Goal: Complete application form: Complete application form

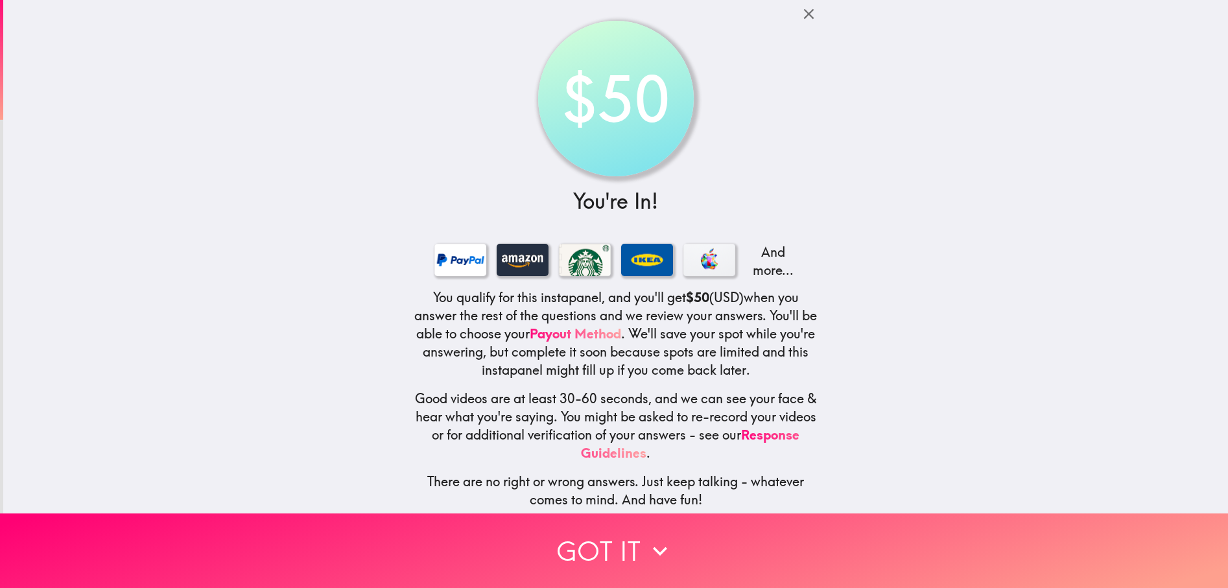
scroll to position [16, 0]
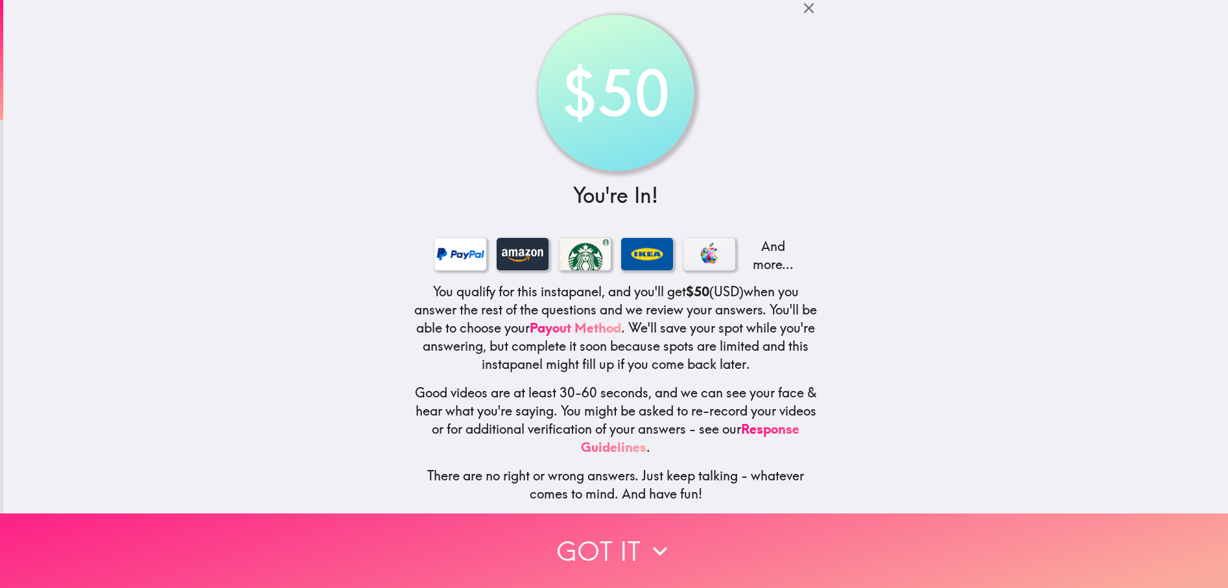
click at [648, 538] on icon "button" at bounding box center [660, 551] width 29 height 29
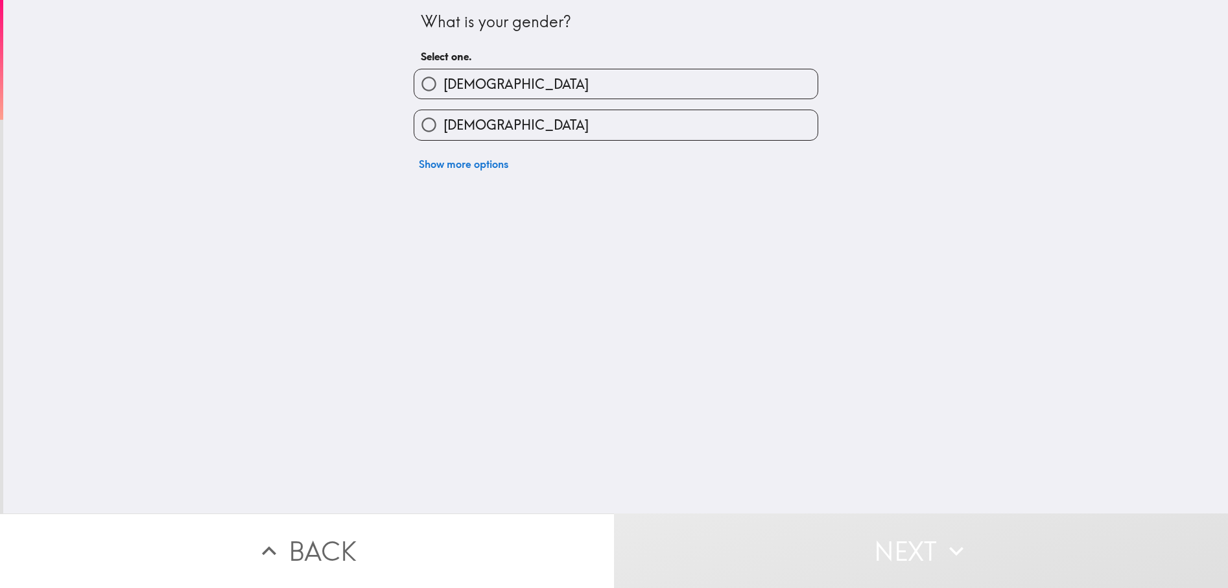
scroll to position [0, 0]
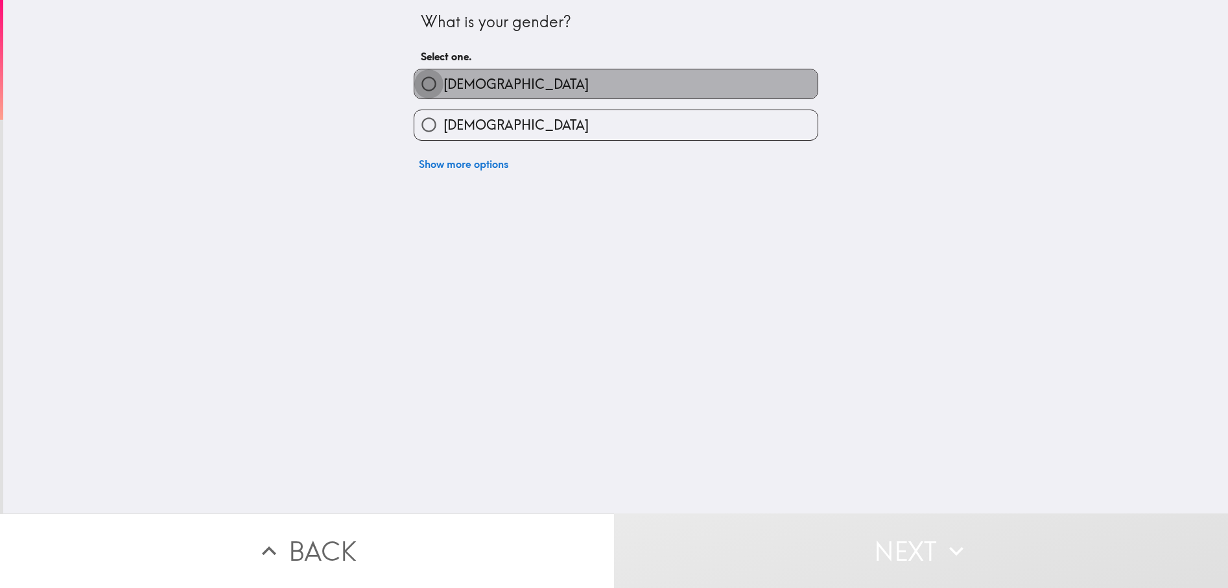
click at [414, 81] on input "[DEMOGRAPHIC_DATA]" at bounding box center [428, 83] width 29 height 29
radio input "true"
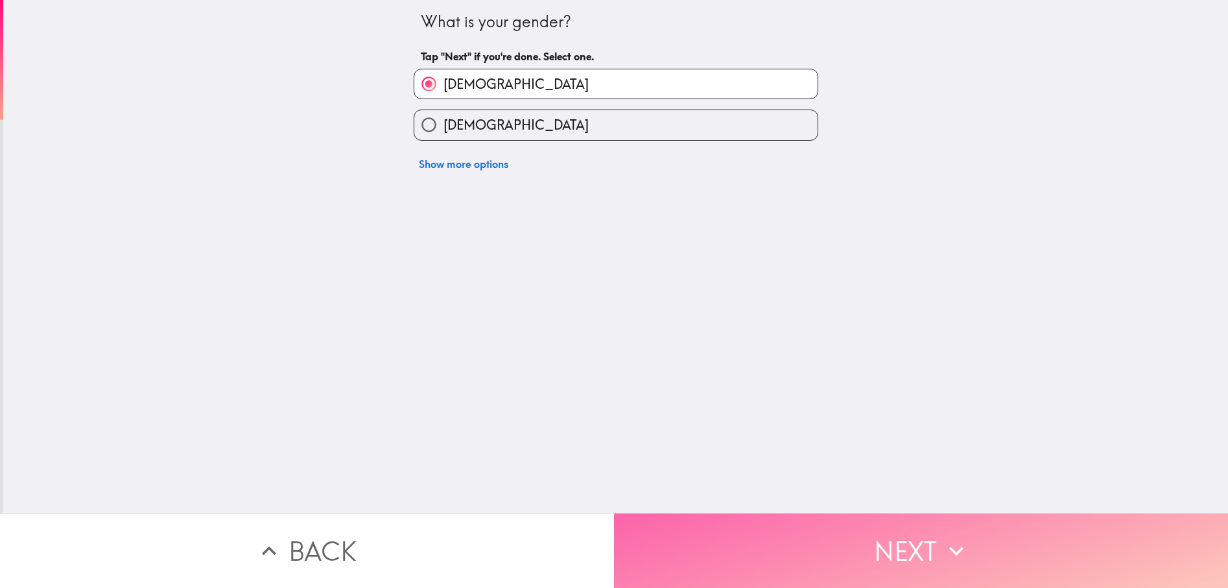
click at [916, 533] on button "Next" at bounding box center [921, 551] width 614 height 75
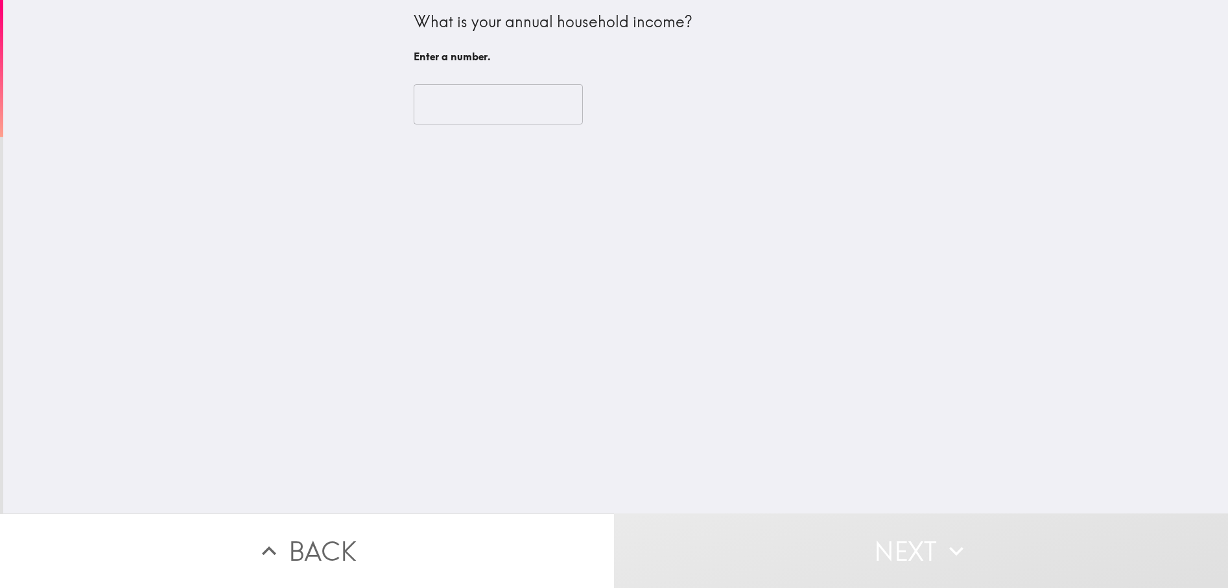
click at [455, 101] on input "number" at bounding box center [498, 104] width 169 height 40
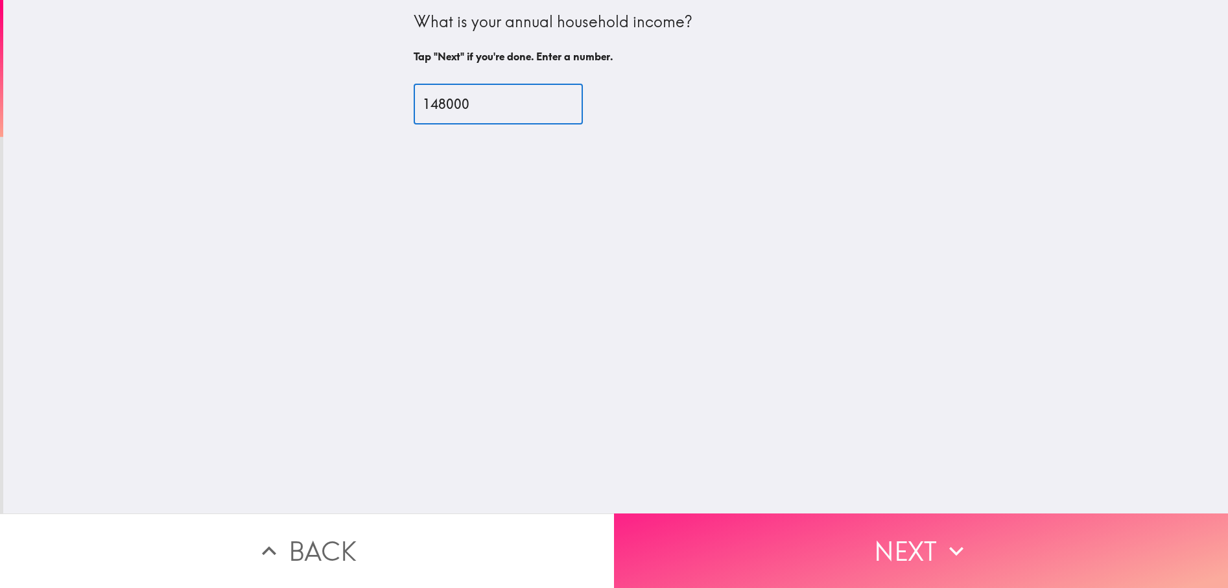
type input "148000"
click at [889, 531] on button "Next" at bounding box center [921, 551] width 614 height 75
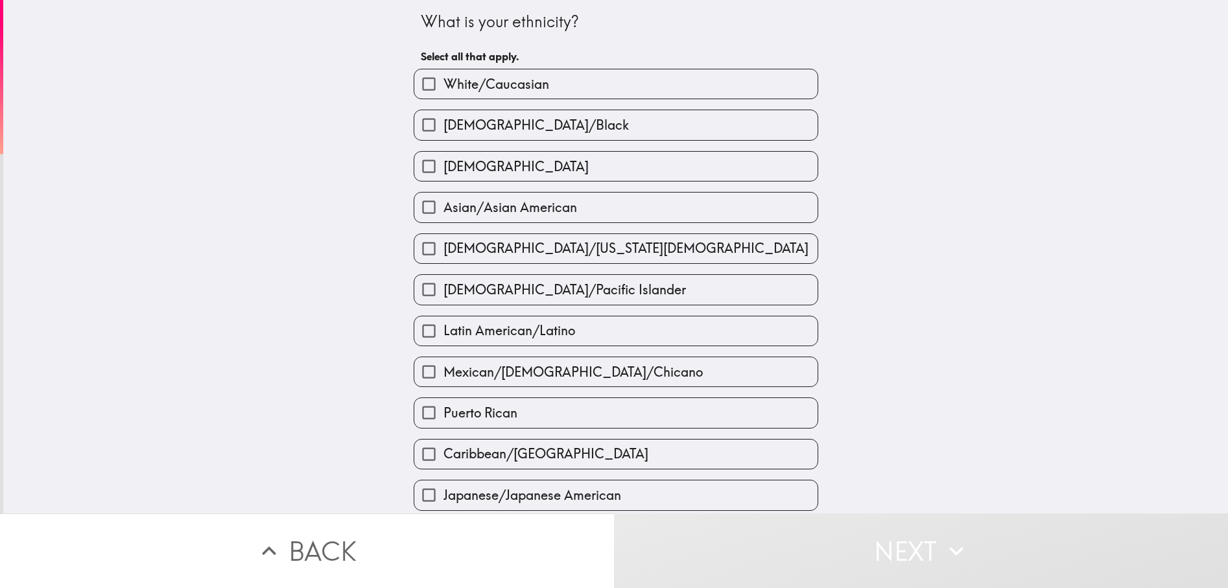
click at [419, 84] on input "White/Caucasian" at bounding box center [428, 83] width 29 height 29
checkbox input "true"
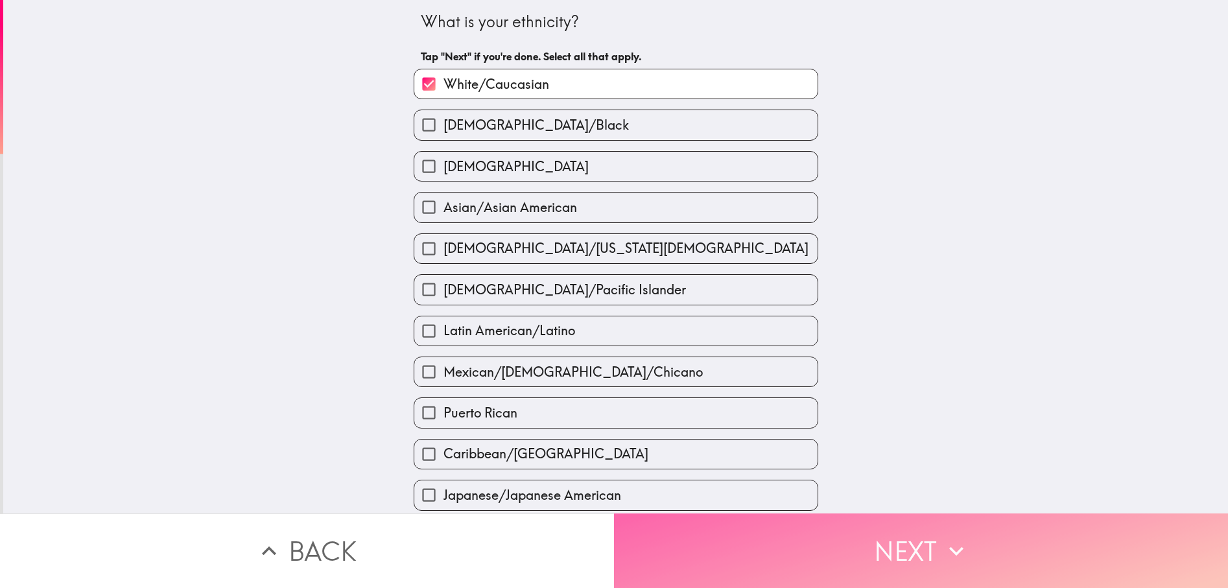
click at [873, 535] on button "Next" at bounding box center [921, 551] width 614 height 75
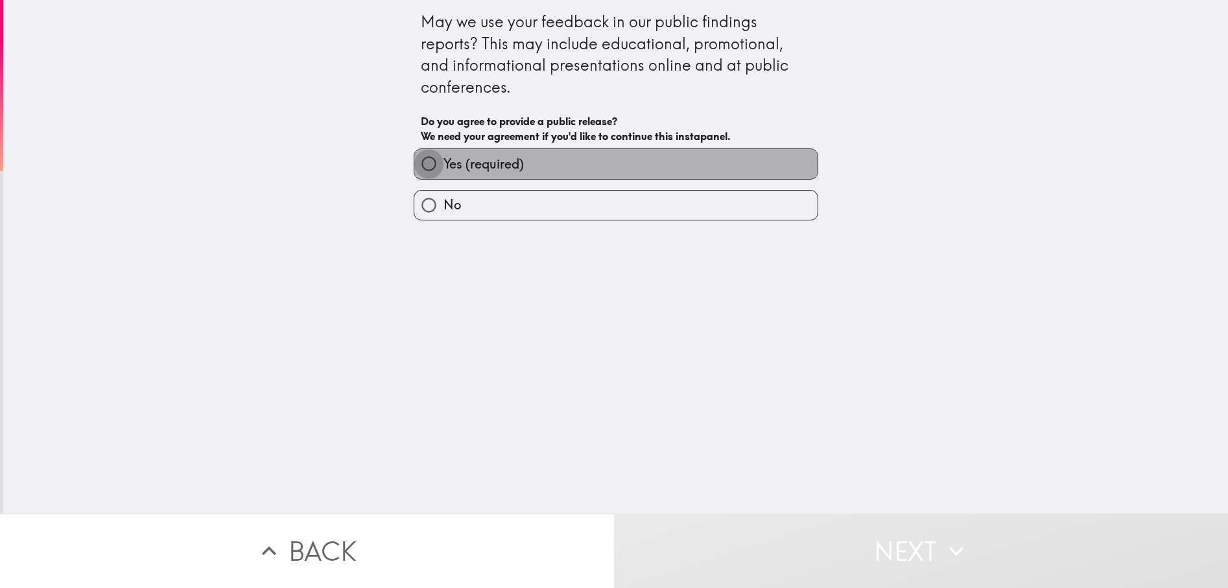
click at [419, 165] on input "Yes (required)" at bounding box center [428, 163] width 29 height 29
radio input "true"
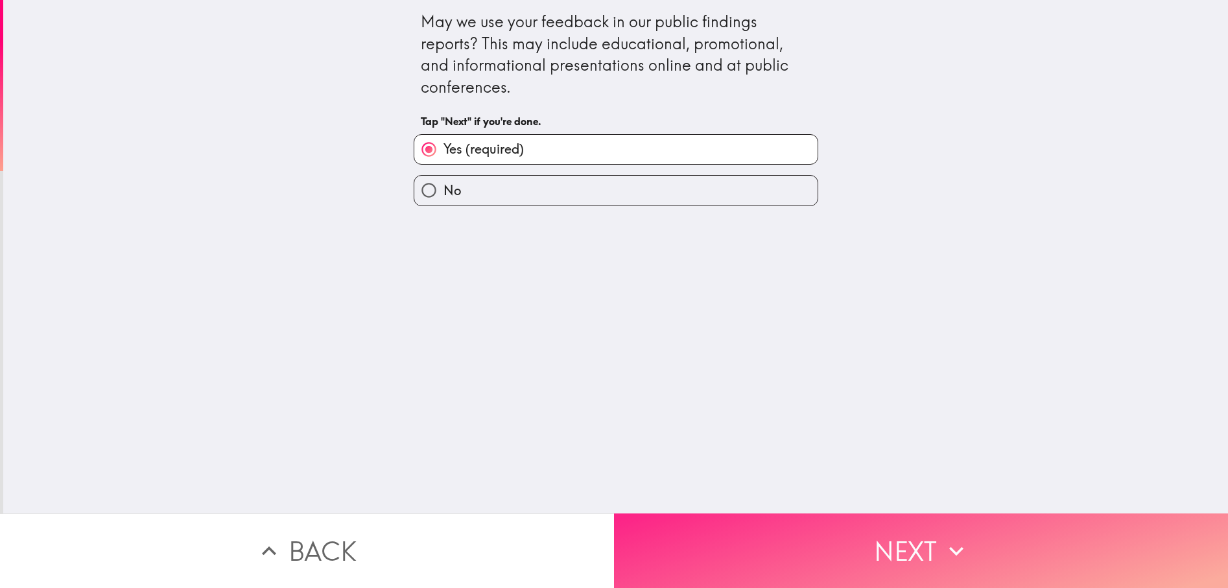
click at [884, 562] on button "Next" at bounding box center [921, 551] width 614 height 75
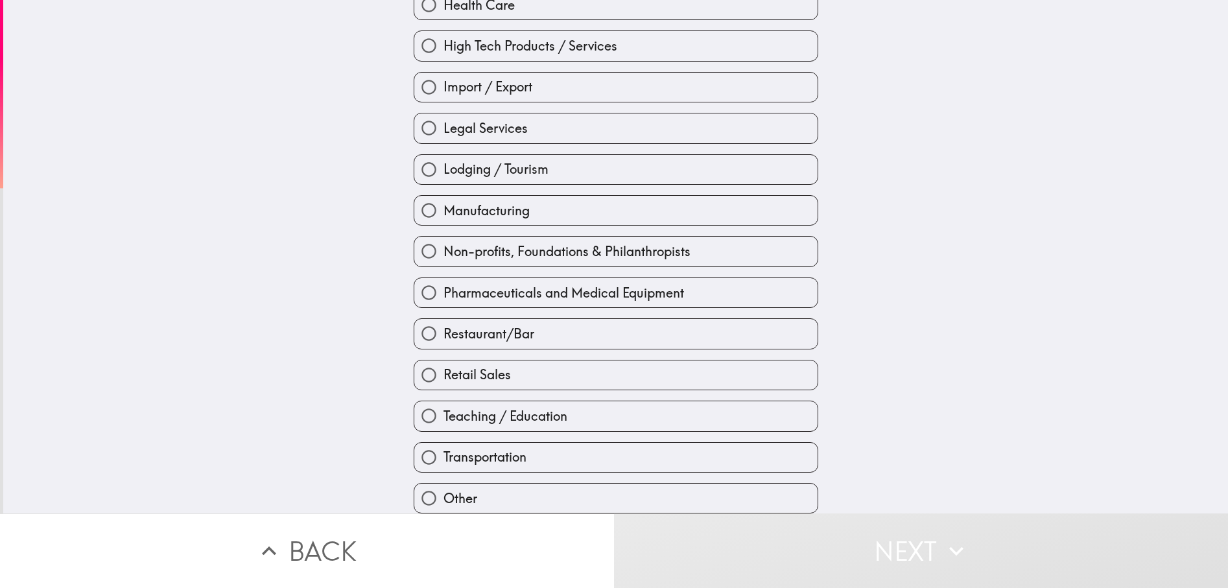
scroll to position [377, 0]
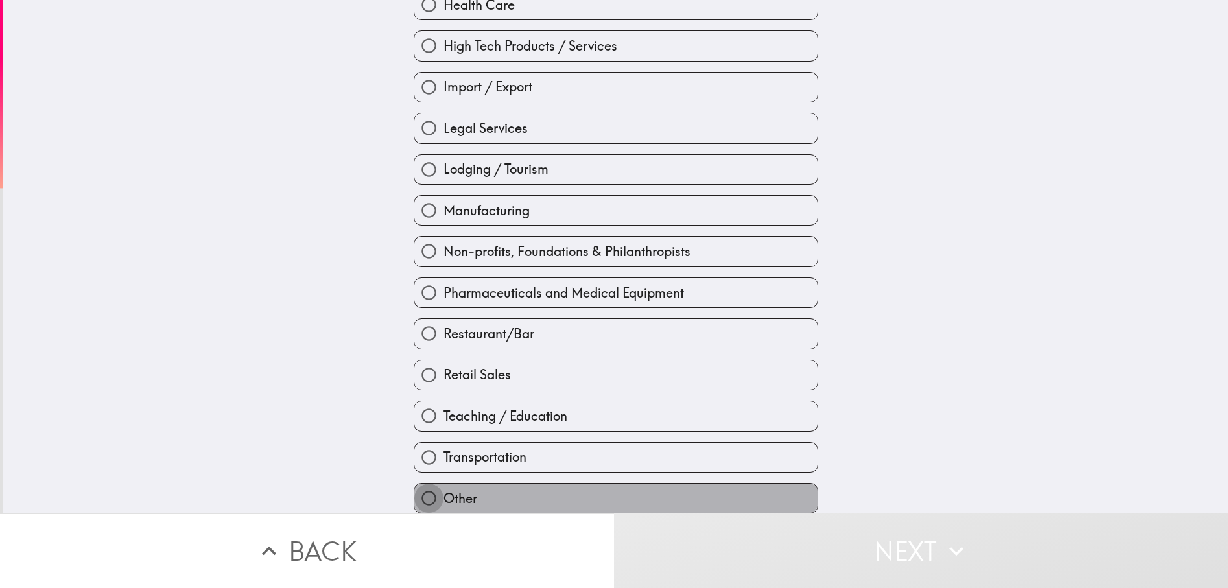
click at [419, 486] on input "Other" at bounding box center [428, 498] width 29 height 29
radio input "true"
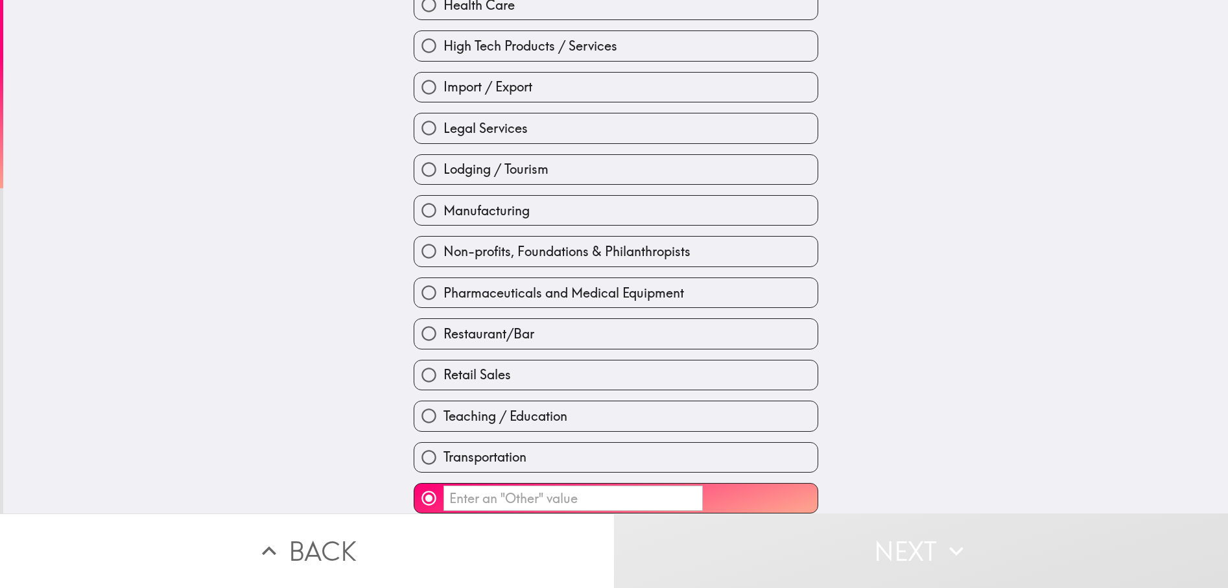
click at [476, 486] on input "​" at bounding box center [573, 498] width 259 height 25
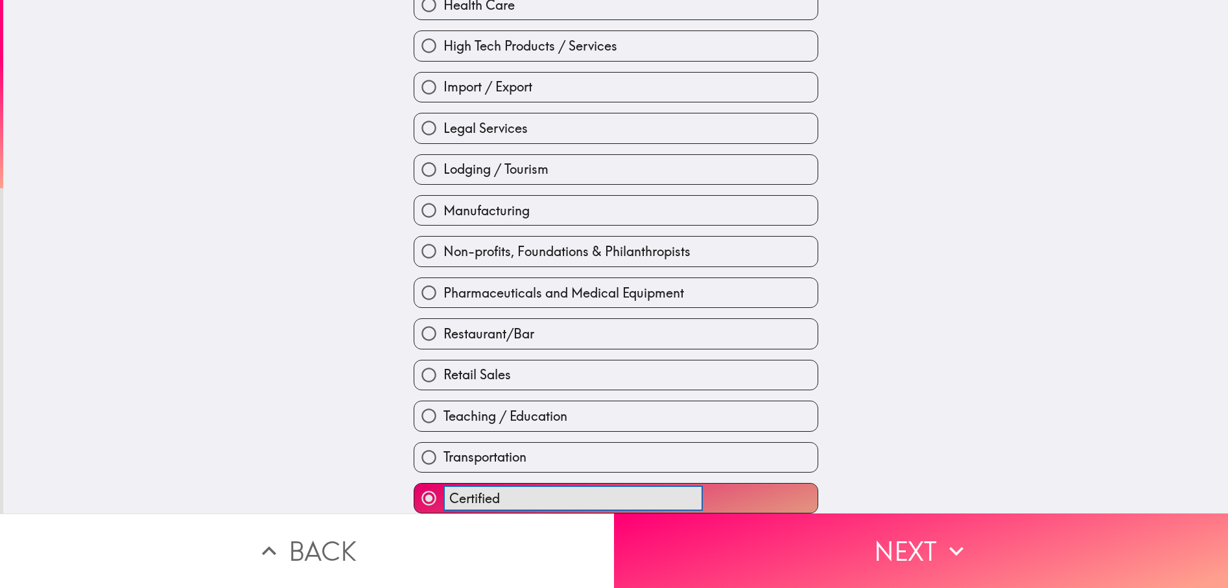
click at [414, 484] on button "Certified ​" at bounding box center [615, 498] width 403 height 29
click at [414, 484] on button "Certified Public ​" at bounding box center [615, 498] width 403 height 29
click at [414, 484] on button "Certified Public Accounting ​" at bounding box center [615, 498] width 403 height 29
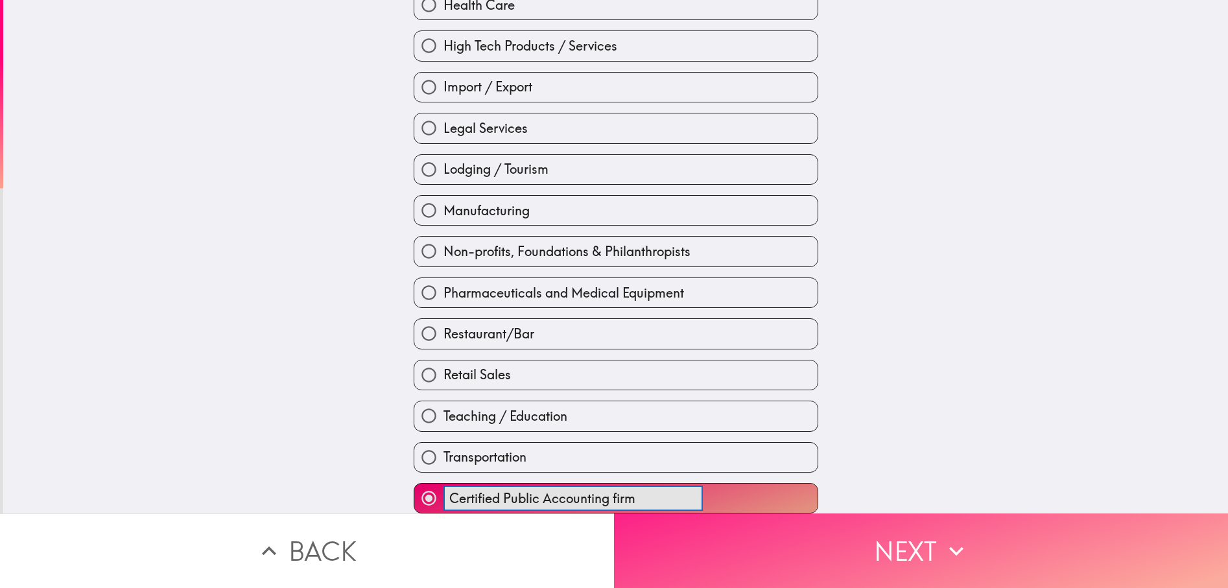
type input "Certified Public Accounting firm"
click at [908, 552] on button "Next" at bounding box center [921, 551] width 614 height 75
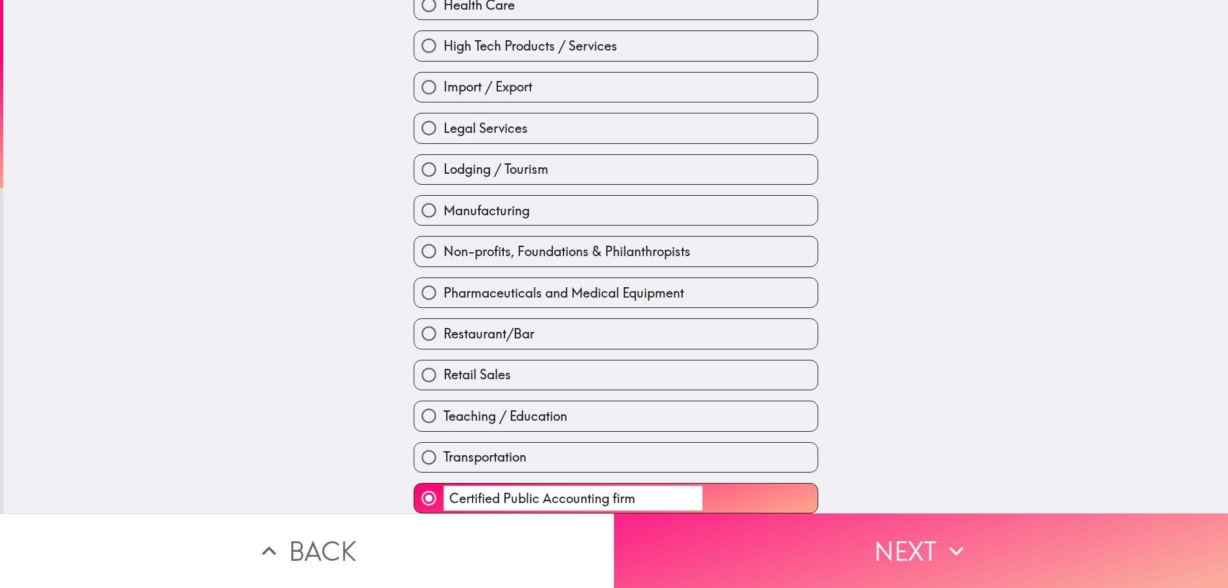
scroll to position [0, 0]
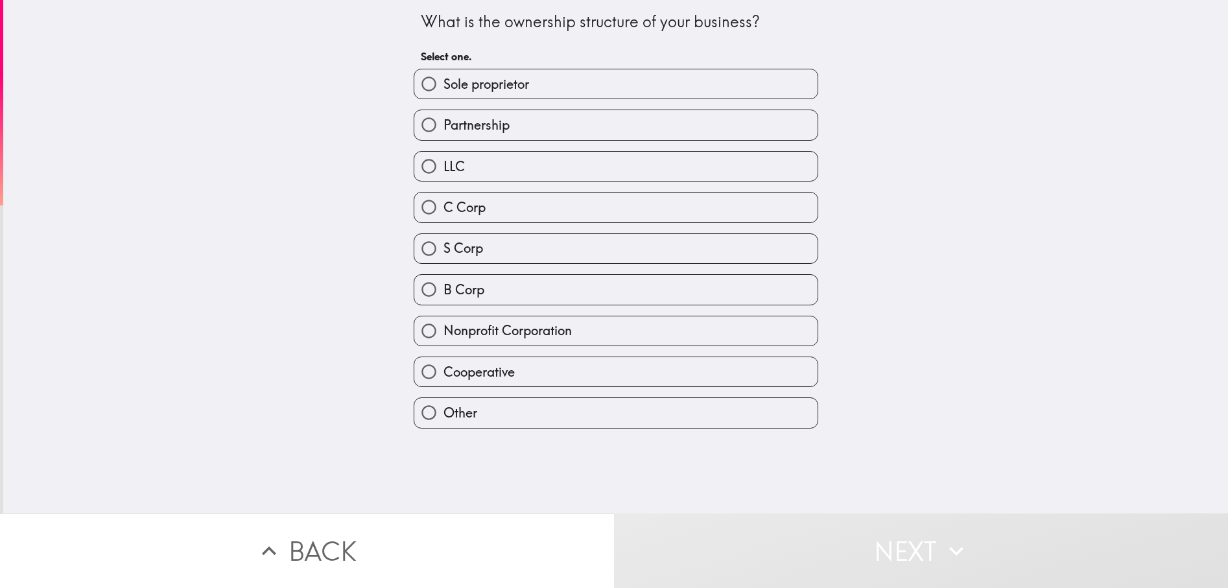
click at [419, 208] on input "C Corp" at bounding box center [428, 207] width 29 height 29
radio input "true"
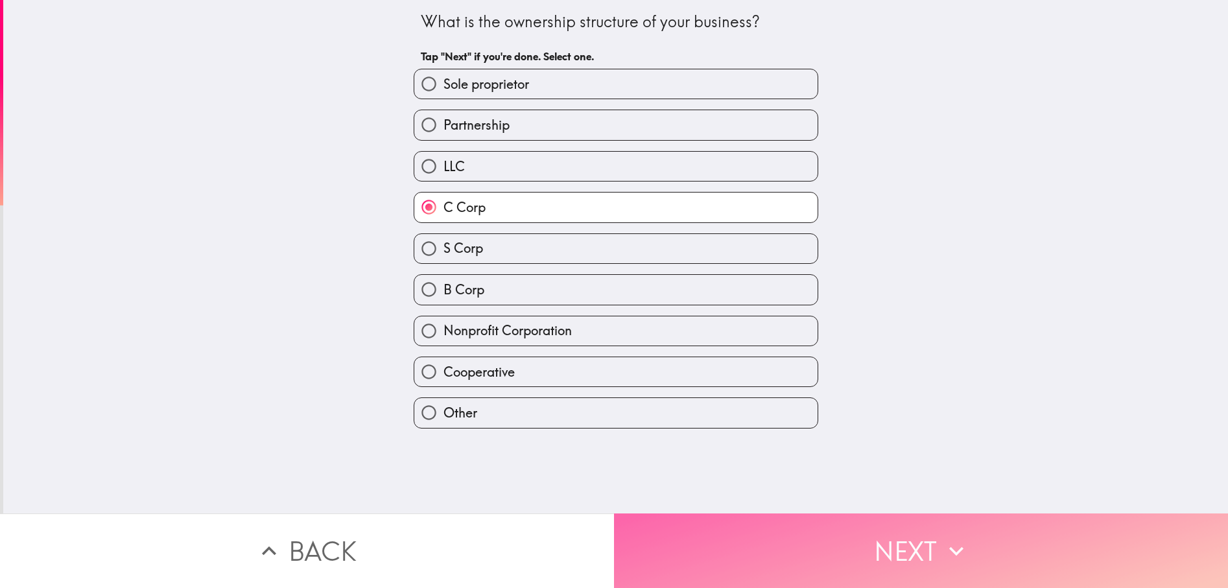
click at [907, 530] on button "Next" at bounding box center [921, 551] width 614 height 75
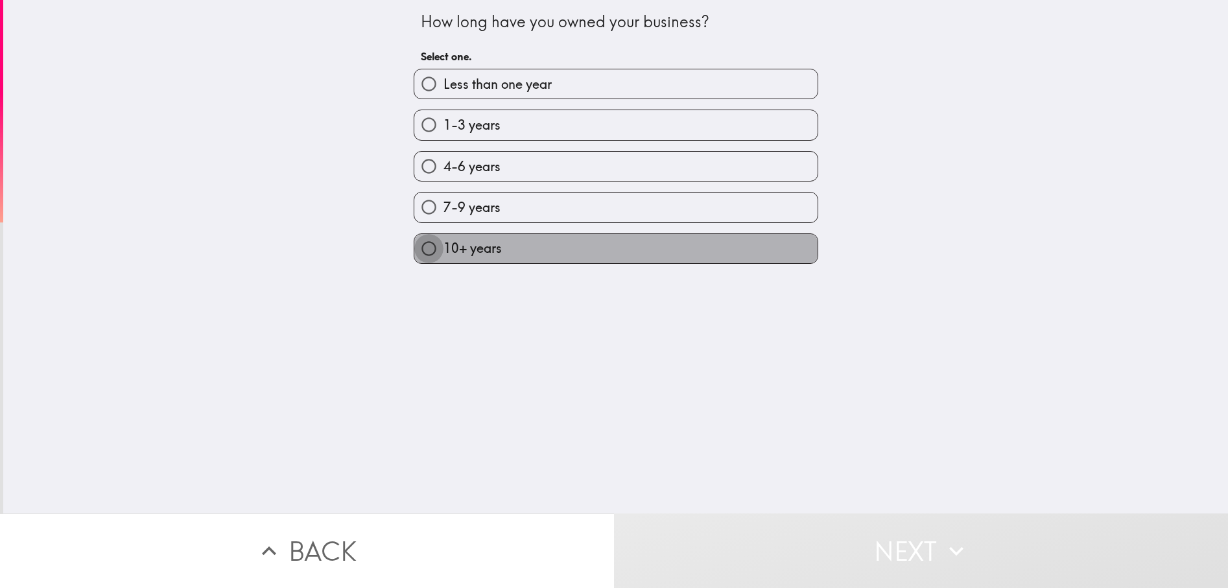
click at [424, 250] on input "10+ years" at bounding box center [428, 248] width 29 height 29
radio input "true"
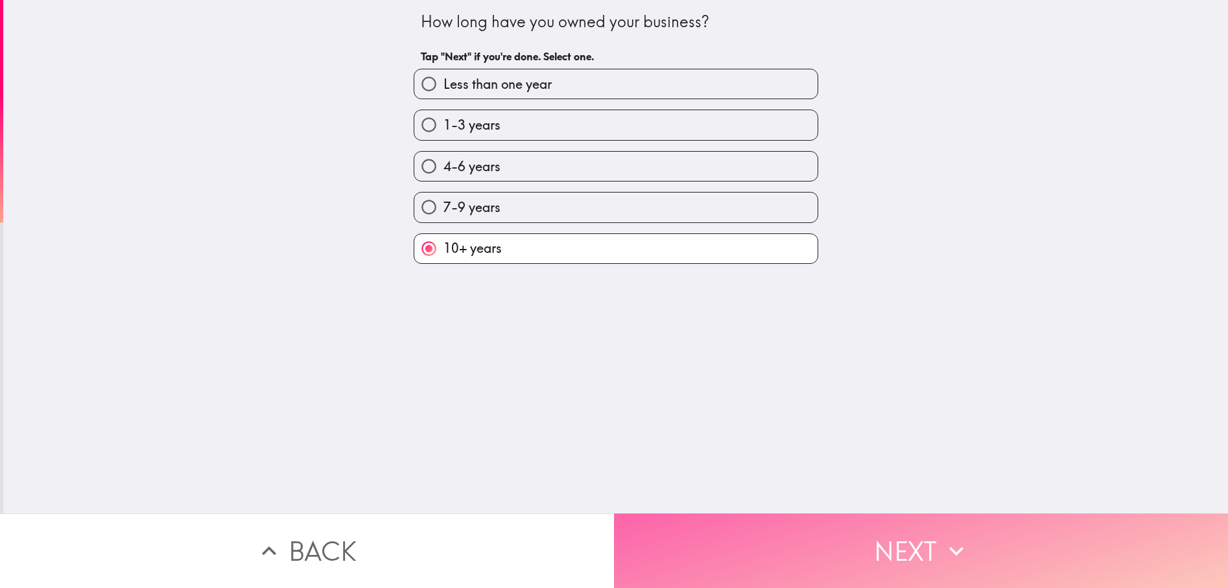
click at [916, 531] on button "Next" at bounding box center [921, 551] width 614 height 75
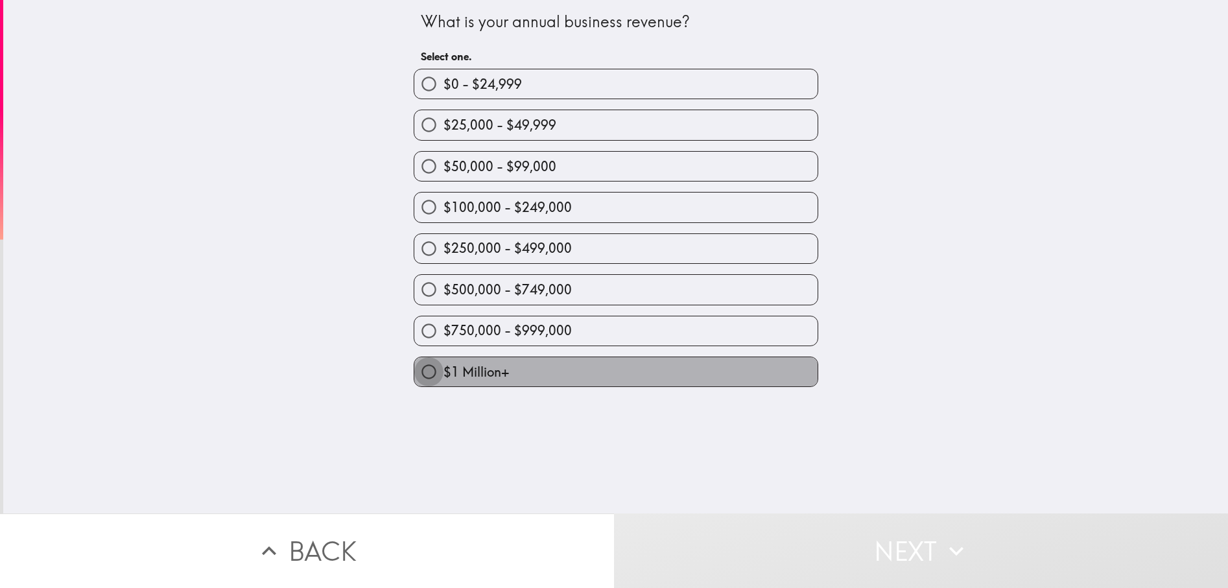
click at [428, 371] on input "$1 Million+" at bounding box center [428, 371] width 29 height 29
radio input "true"
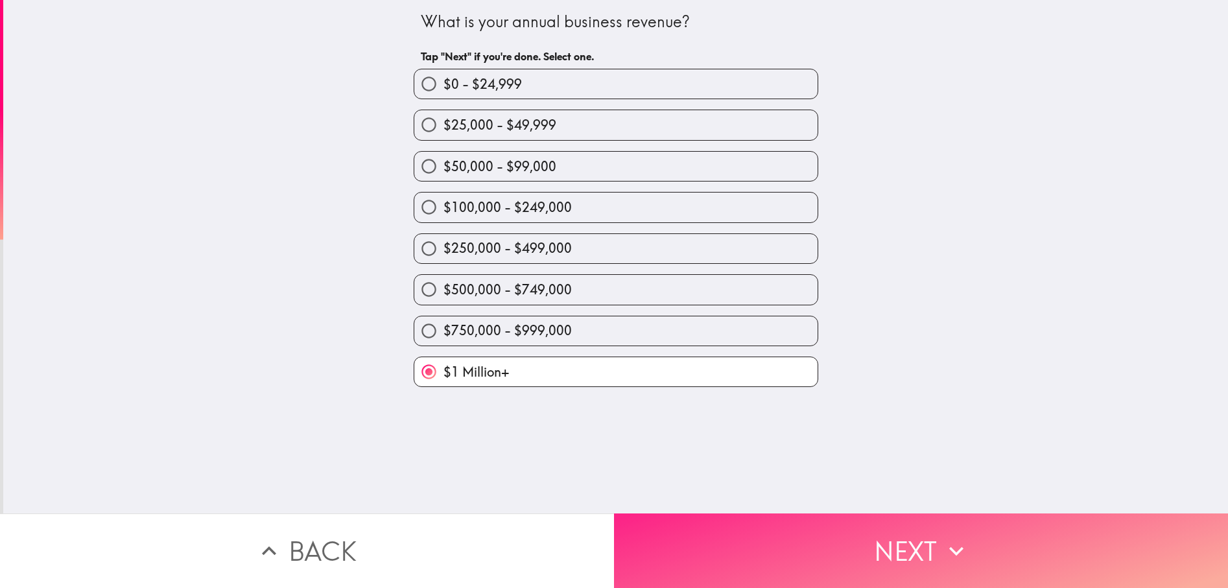
click at [925, 537] on button "Next" at bounding box center [921, 551] width 614 height 75
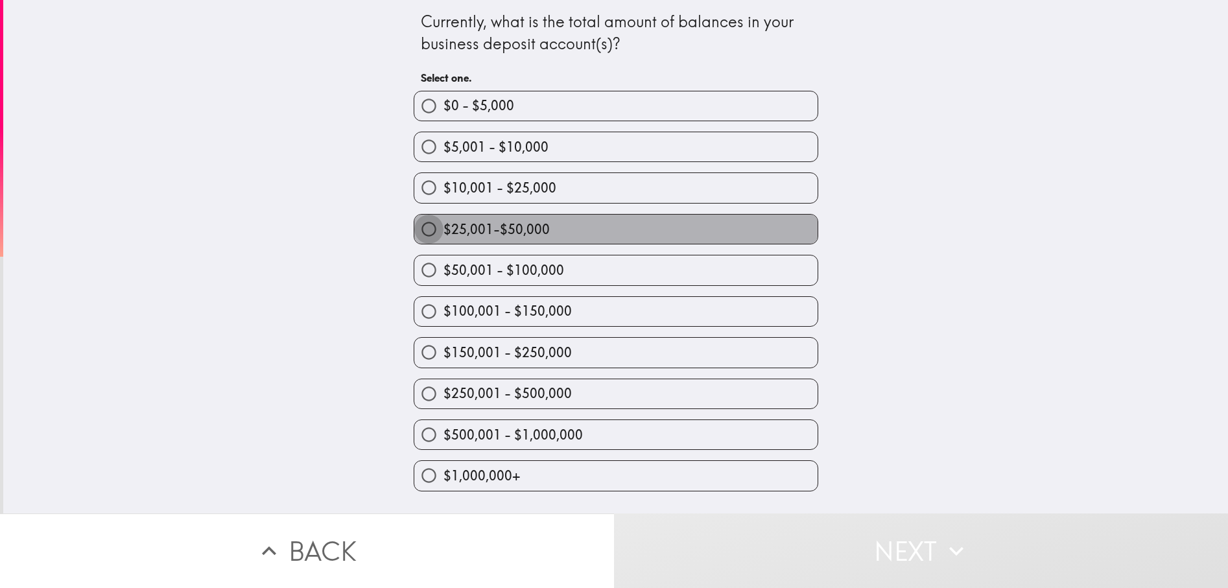
click at [418, 232] on input "$25,001-$50,000" at bounding box center [428, 229] width 29 height 29
radio input "true"
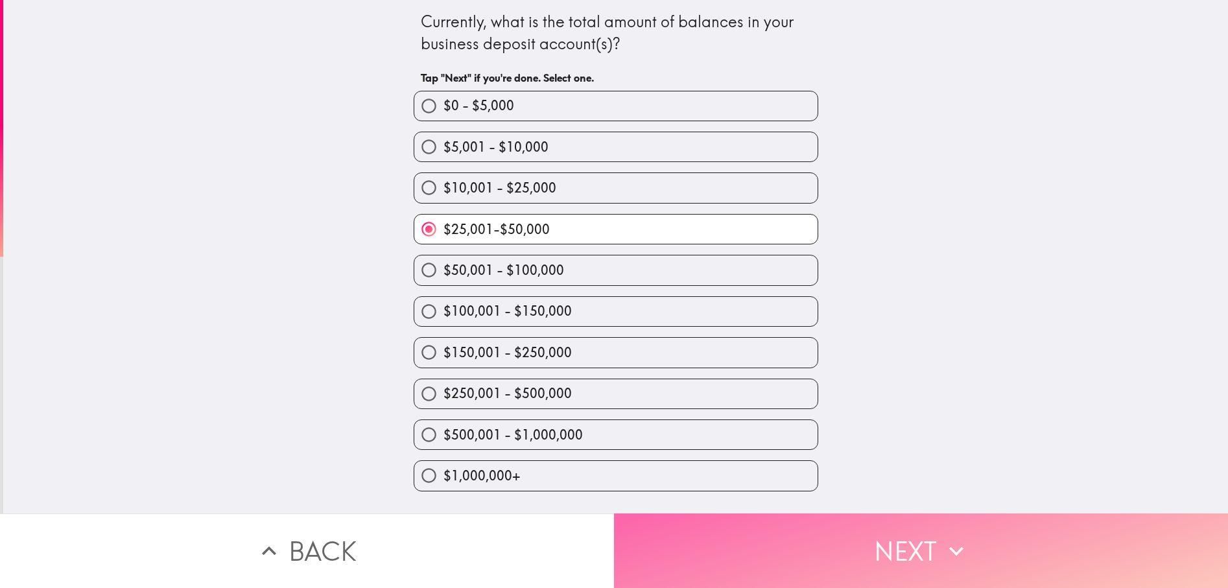
click at [898, 529] on button "Next" at bounding box center [921, 551] width 614 height 75
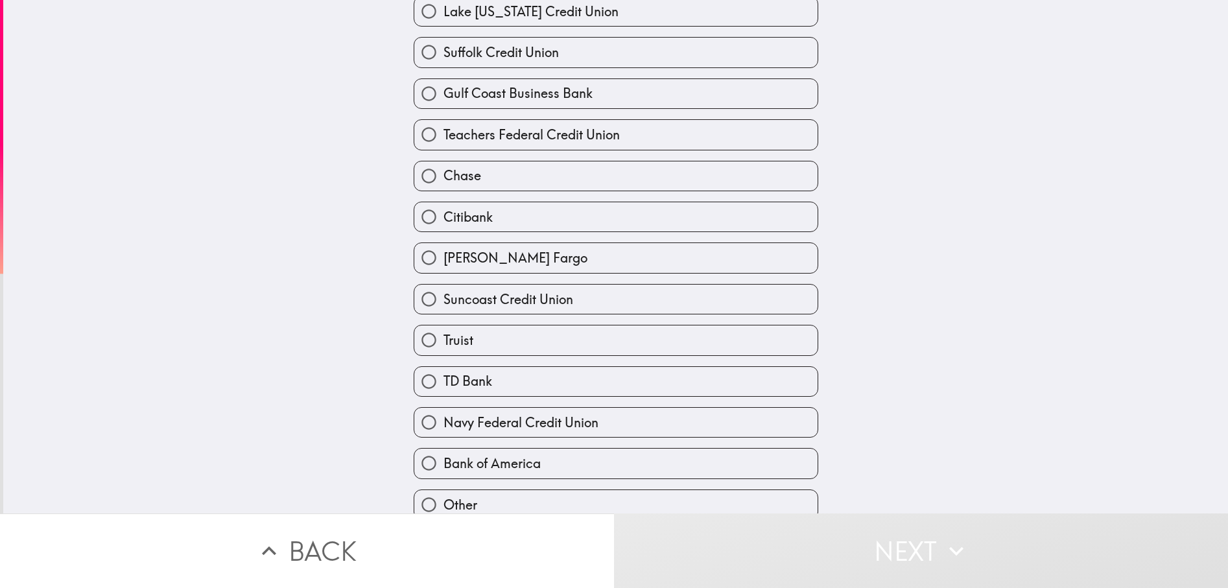
scroll to position [234, 0]
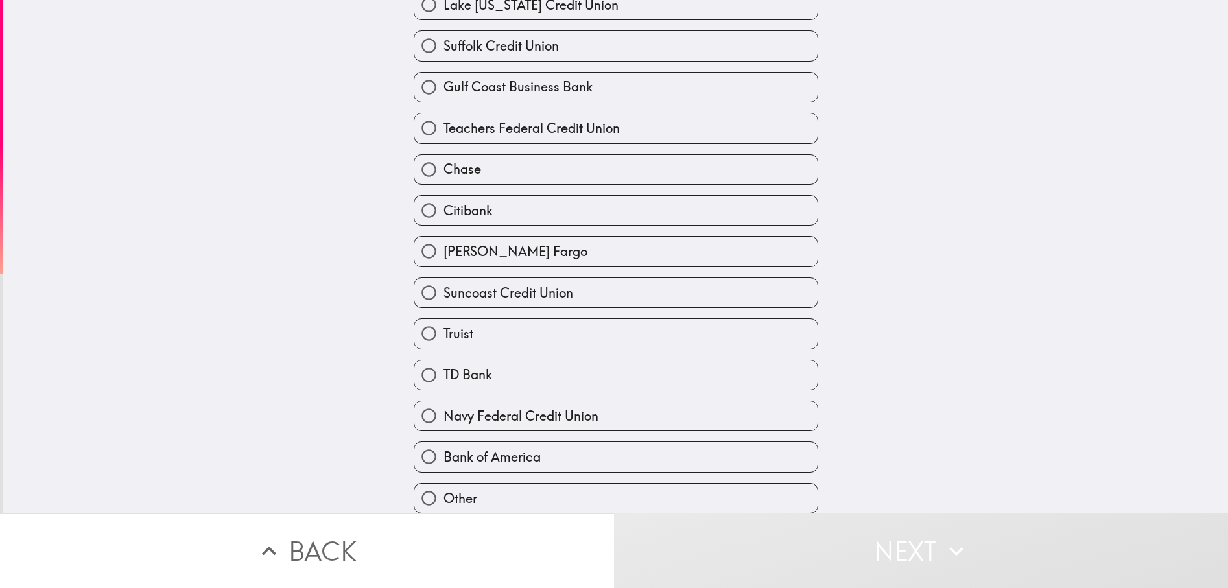
click at [414, 447] on input "Bank of America" at bounding box center [428, 456] width 29 height 29
radio input "true"
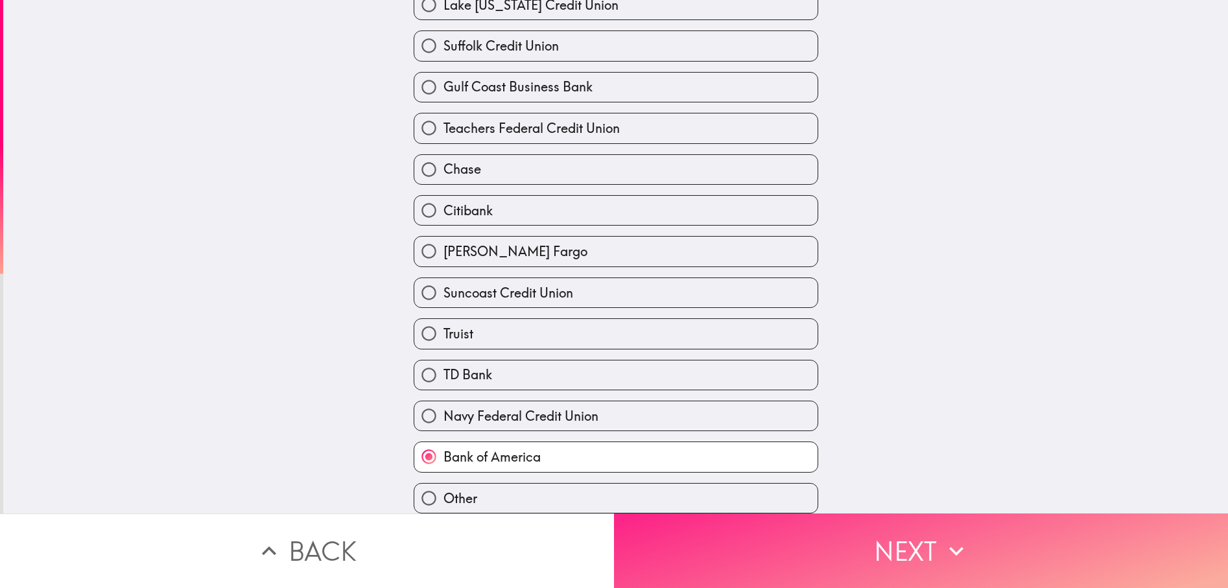
click at [901, 530] on button "Next" at bounding box center [921, 551] width 614 height 75
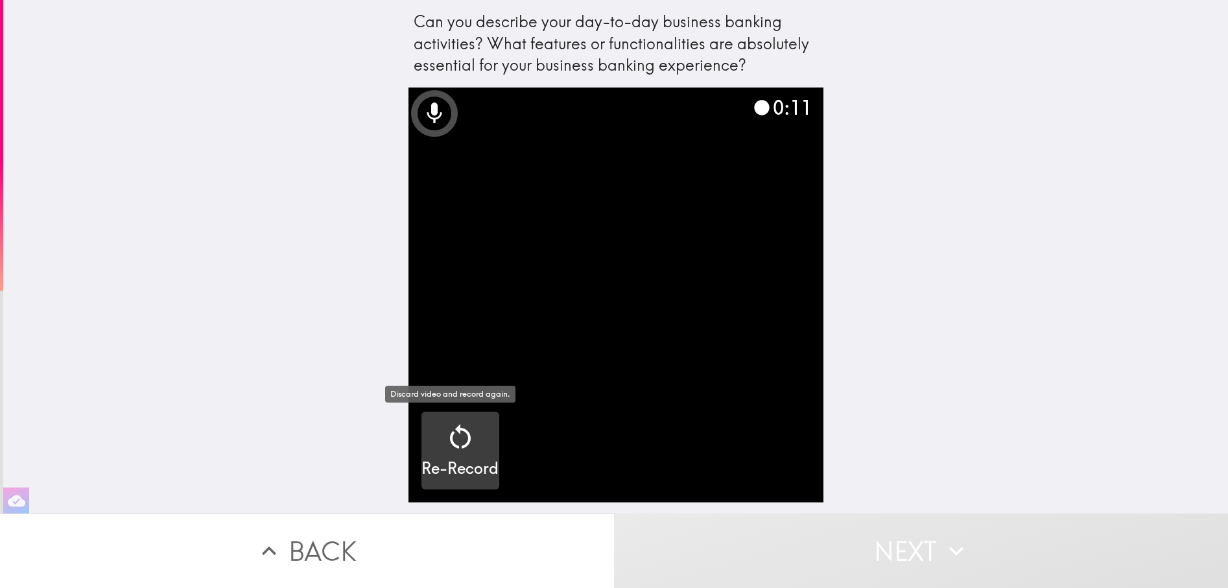
click at [447, 438] on icon "button" at bounding box center [460, 437] width 31 height 31
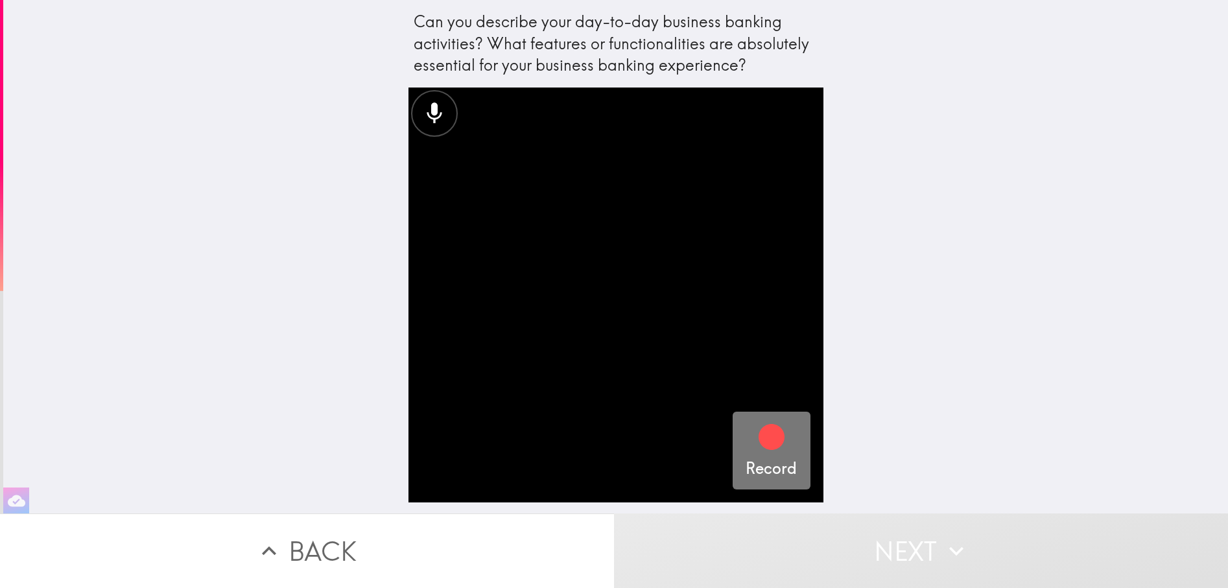
click at [759, 435] on icon "button" at bounding box center [772, 437] width 26 height 26
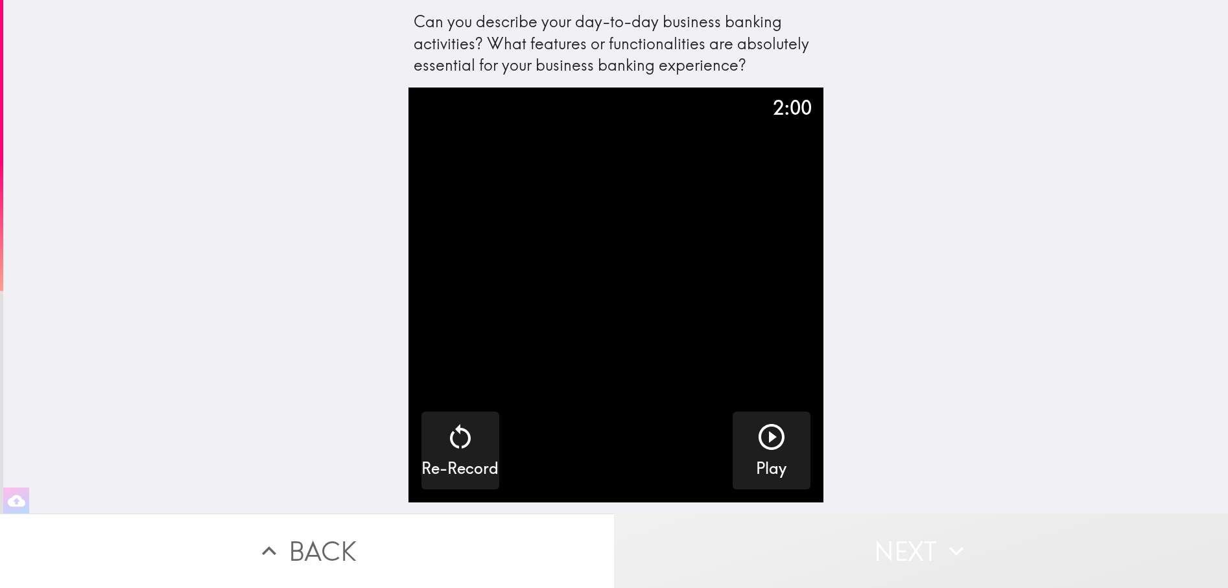
click at [915, 536] on button "Next" at bounding box center [921, 551] width 614 height 75
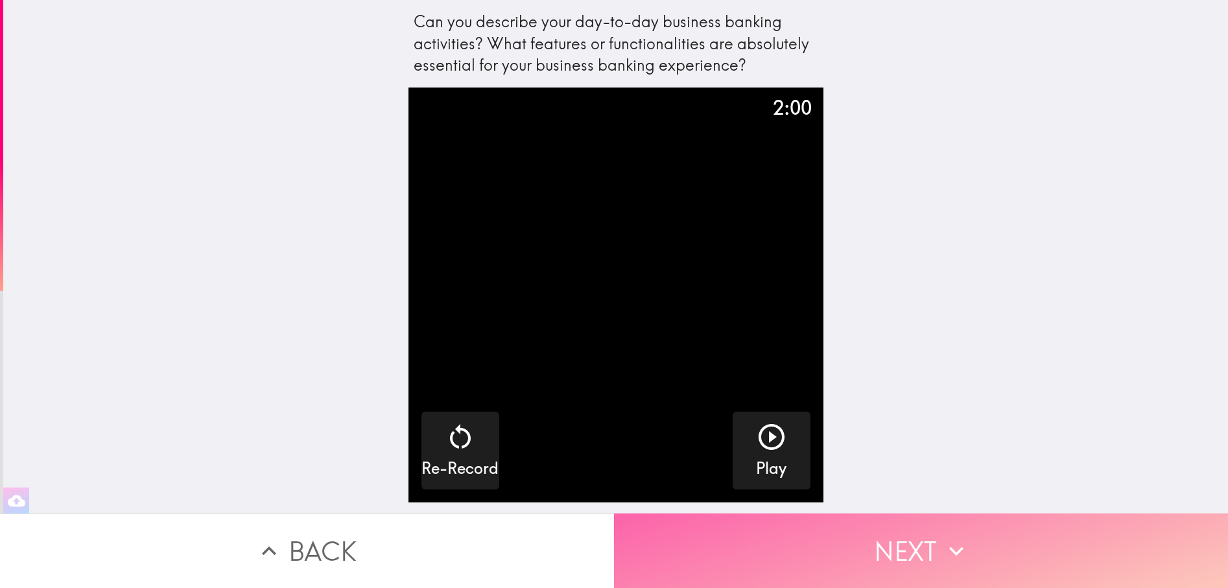
click at [915, 536] on button "Next" at bounding box center [921, 551] width 614 height 75
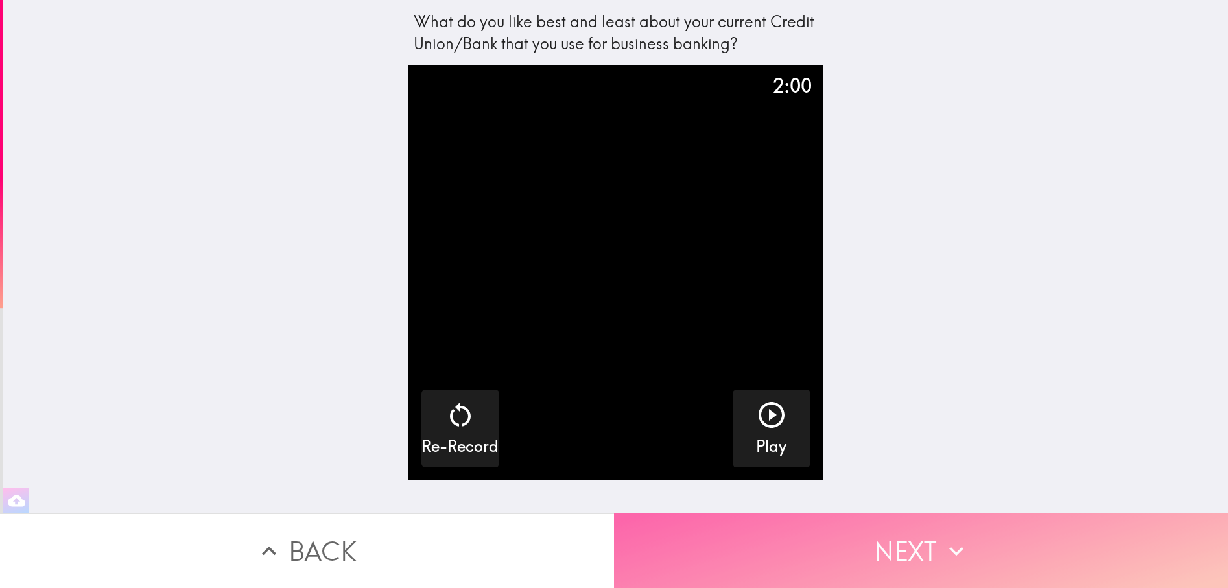
click at [924, 543] on button "Next" at bounding box center [921, 551] width 614 height 75
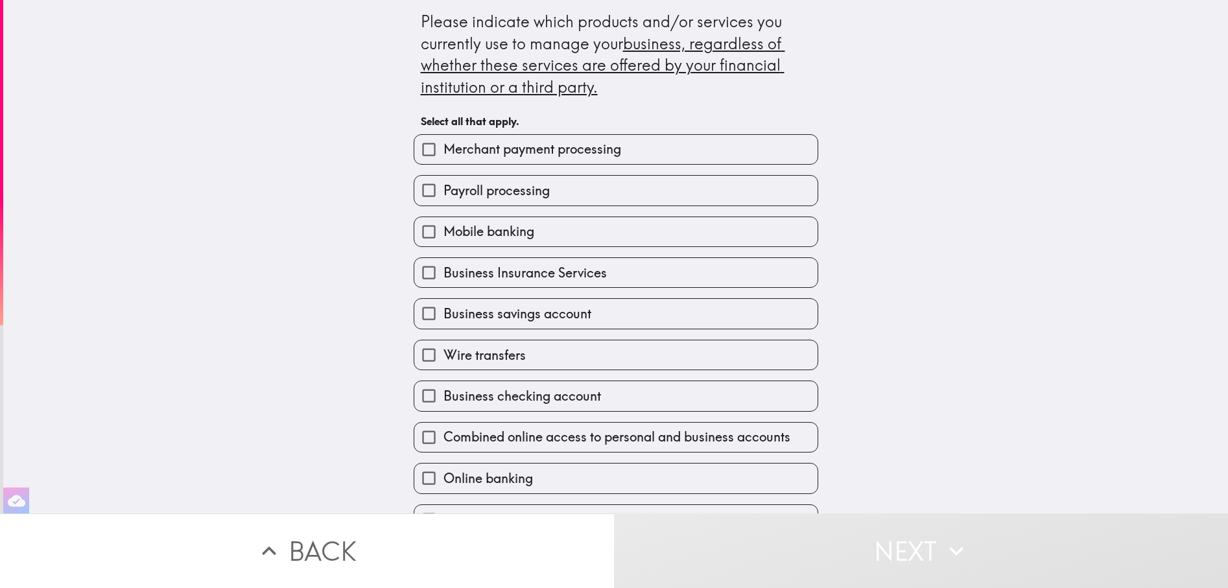
click at [421, 188] on input "Payroll processing" at bounding box center [428, 190] width 29 height 29
checkbox input "true"
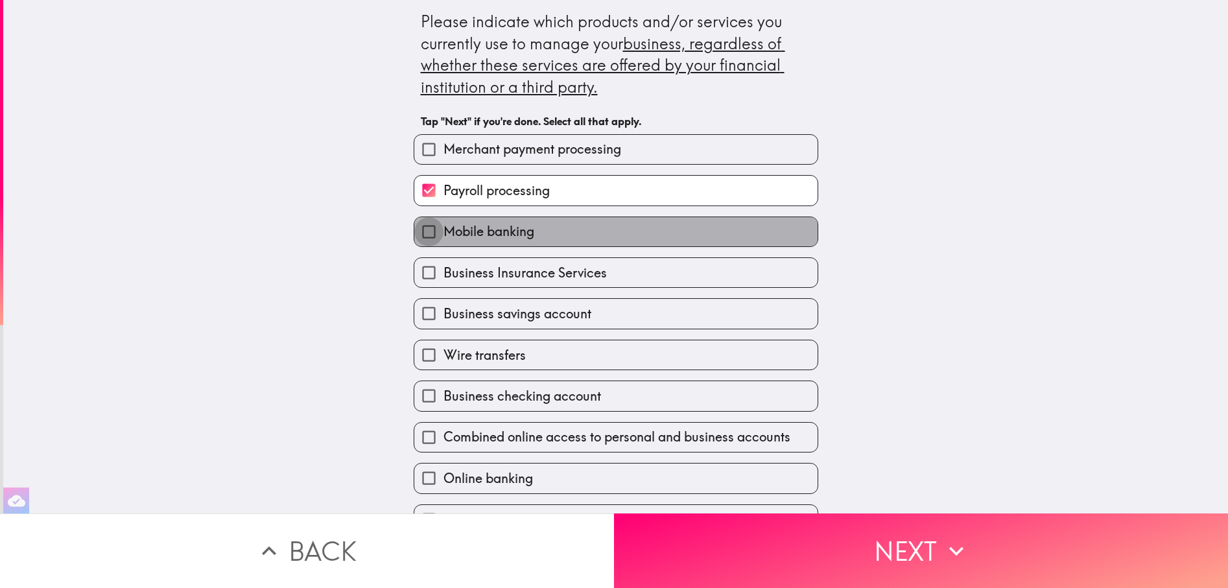
click at [422, 232] on input "Mobile banking" at bounding box center [428, 231] width 29 height 29
checkbox input "true"
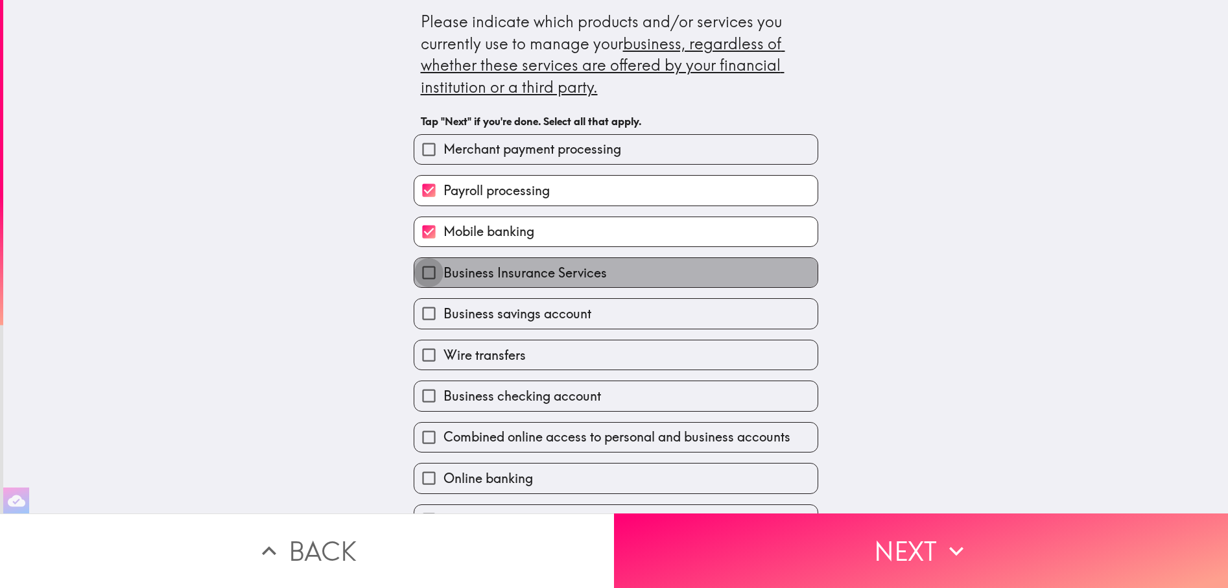
click at [422, 275] on input "Business Insurance Services" at bounding box center [428, 272] width 29 height 29
checkbox input "true"
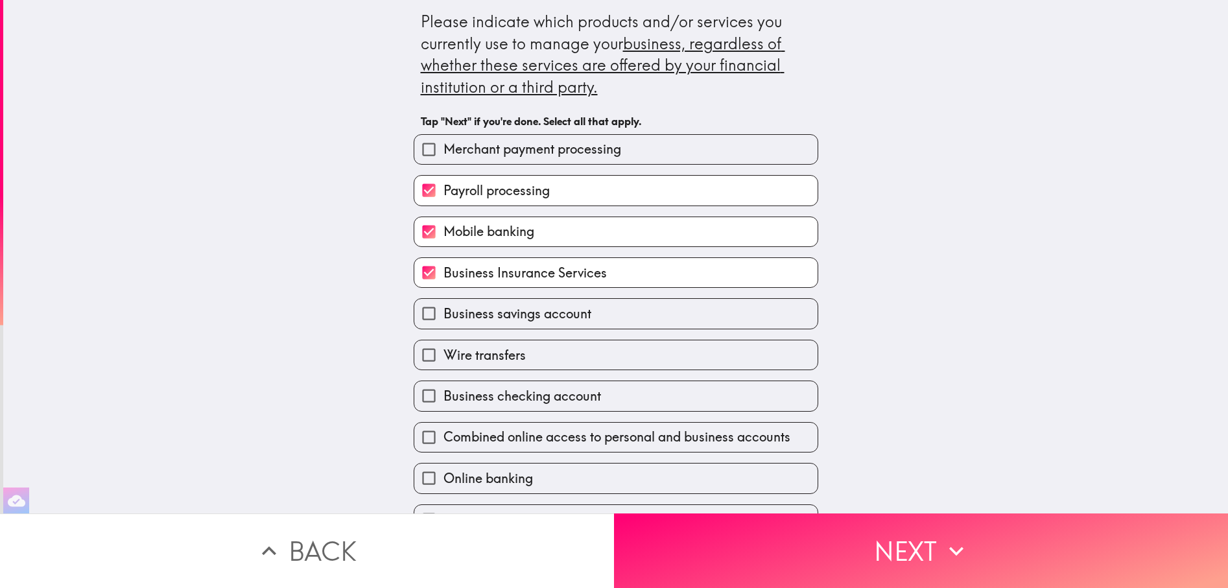
click at [418, 311] on input "Business savings account" at bounding box center [428, 313] width 29 height 29
checkbox input "true"
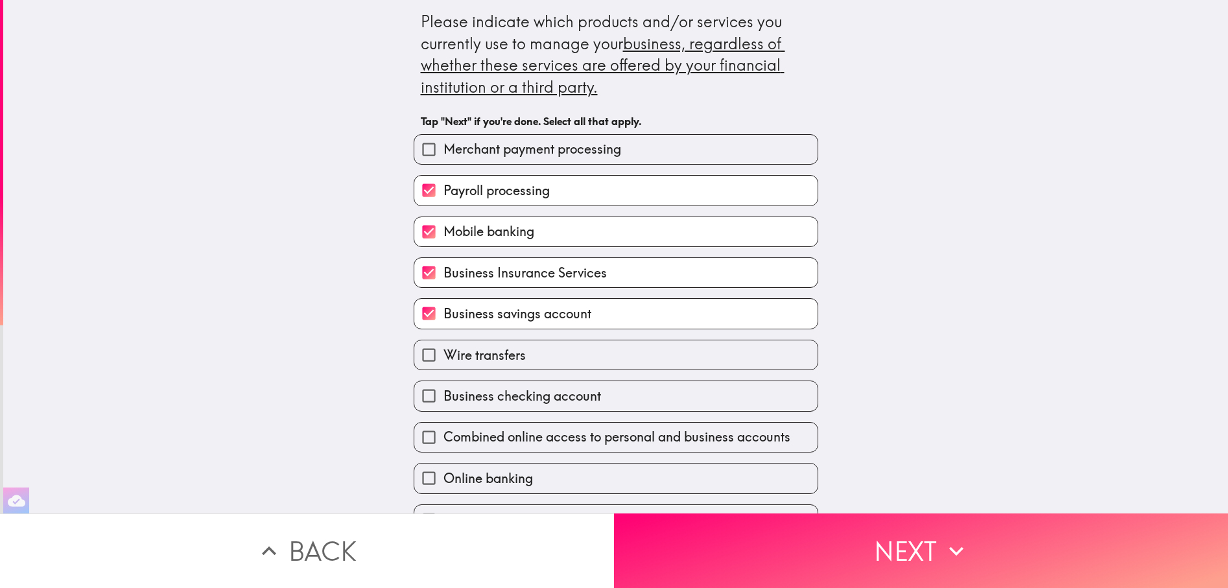
click at [417, 397] on input "Business checking account" at bounding box center [428, 395] width 29 height 29
checkbox input "true"
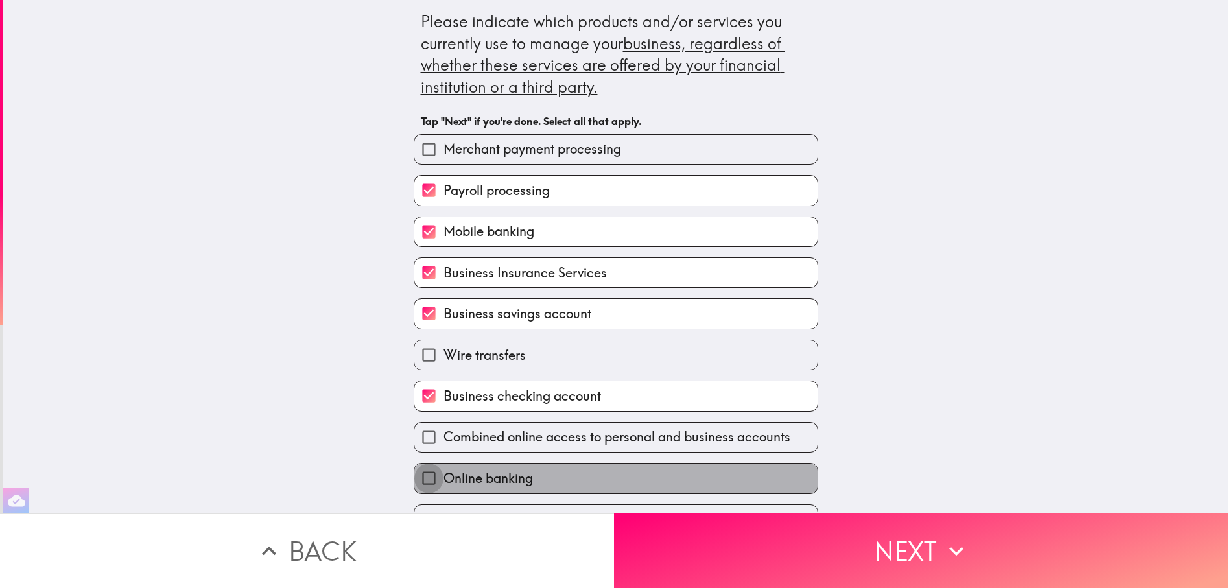
click at [417, 479] on input "Online banking" at bounding box center [428, 478] width 29 height 29
checkbox input "true"
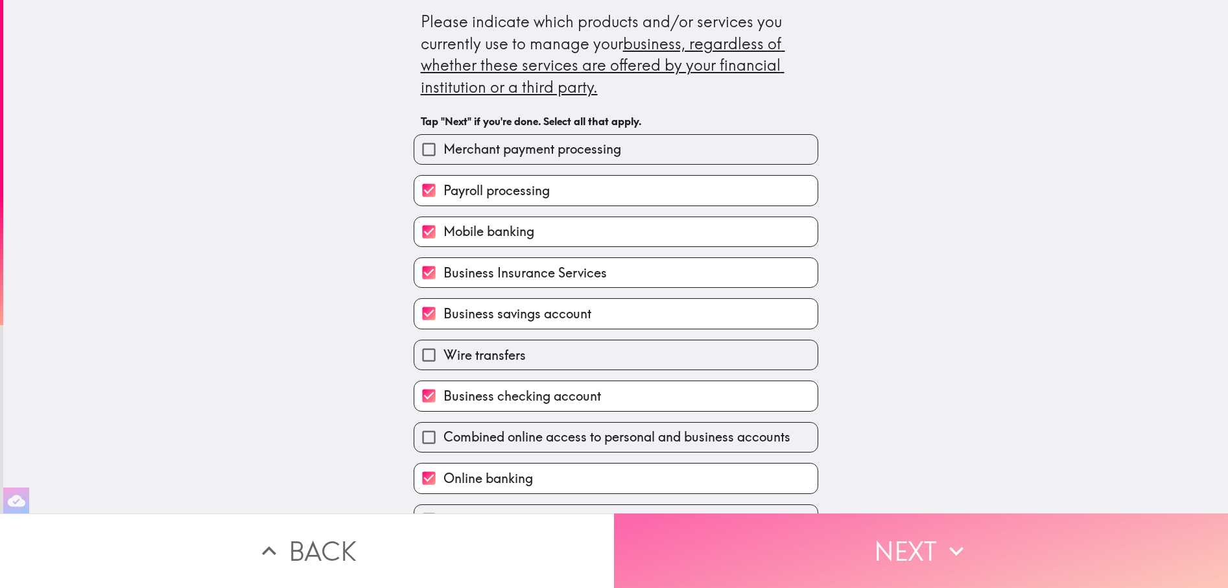
click at [889, 541] on button "Next" at bounding box center [921, 551] width 614 height 75
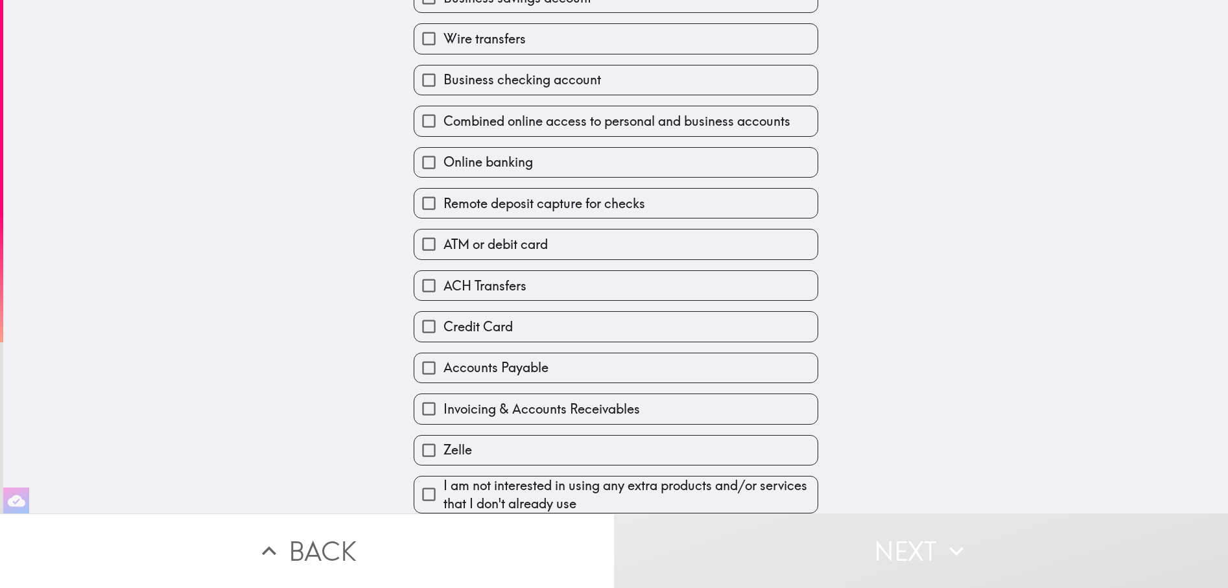
scroll to position [304, 0]
click at [420, 447] on input "Zelle" at bounding box center [428, 450] width 29 height 29
checkbox input "true"
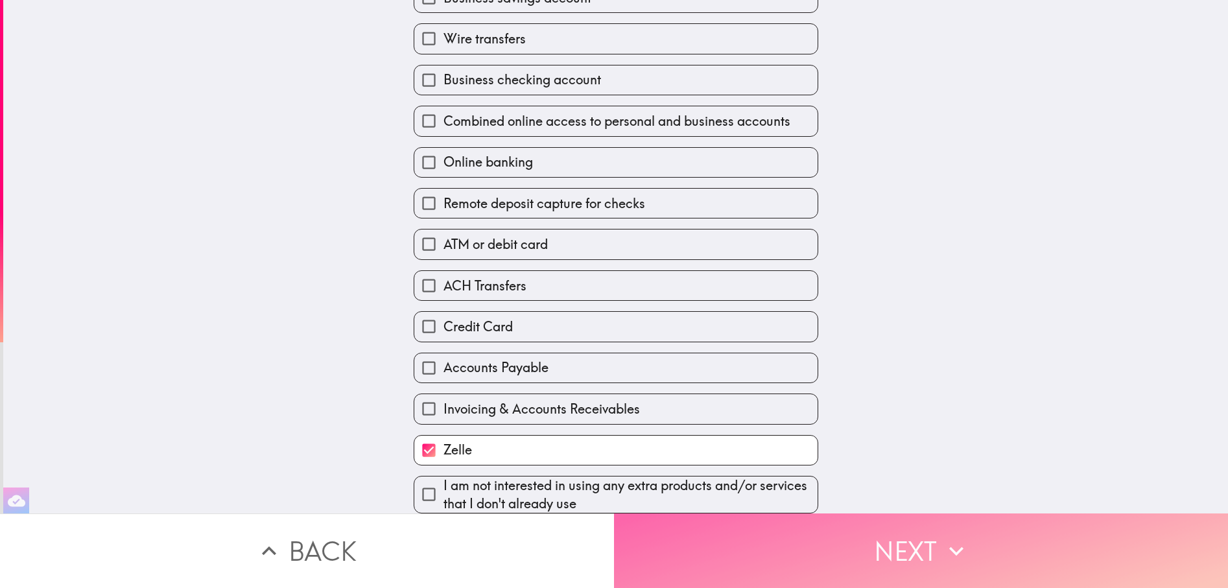
drag, startPoint x: 949, startPoint y: 545, endPoint x: 816, endPoint y: 525, distance: 134.5
click at [948, 545] on icon "button" at bounding box center [956, 551] width 29 height 29
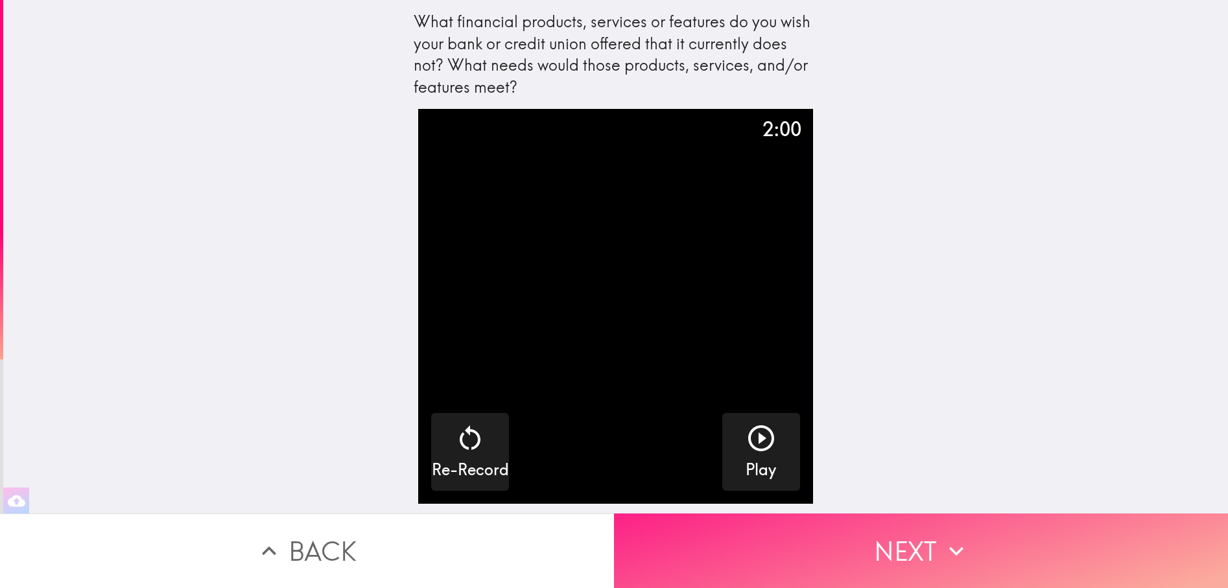
click at [879, 565] on button "Next" at bounding box center [921, 551] width 614 height 75
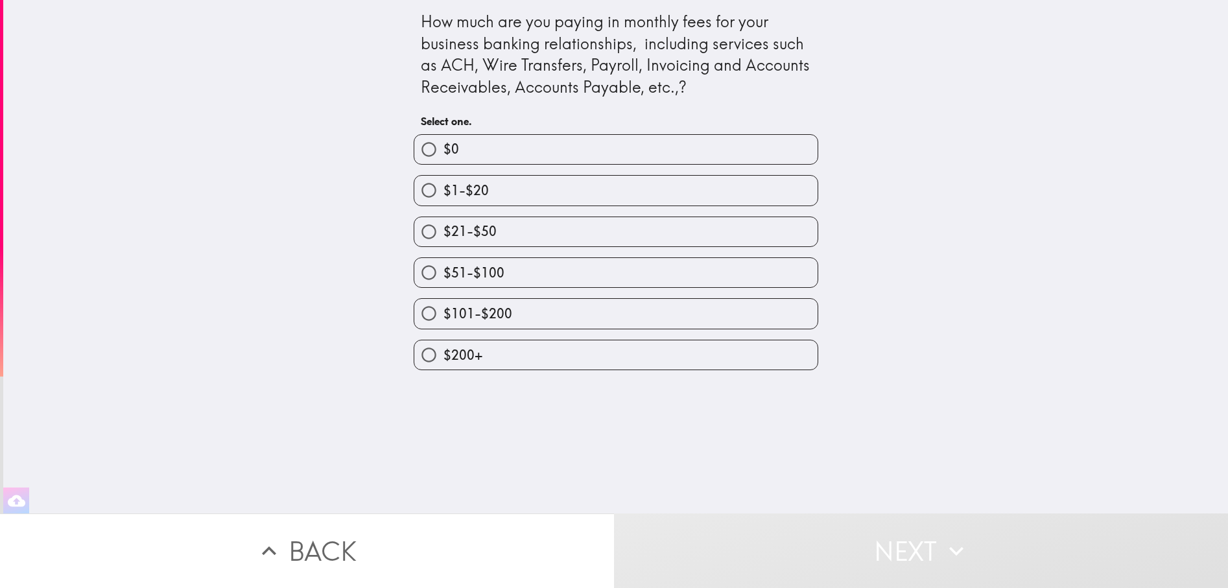
click at [417, 234] on input "$21-$50" at bounding box center [428, 231] width 29 height 29
radio input "true"
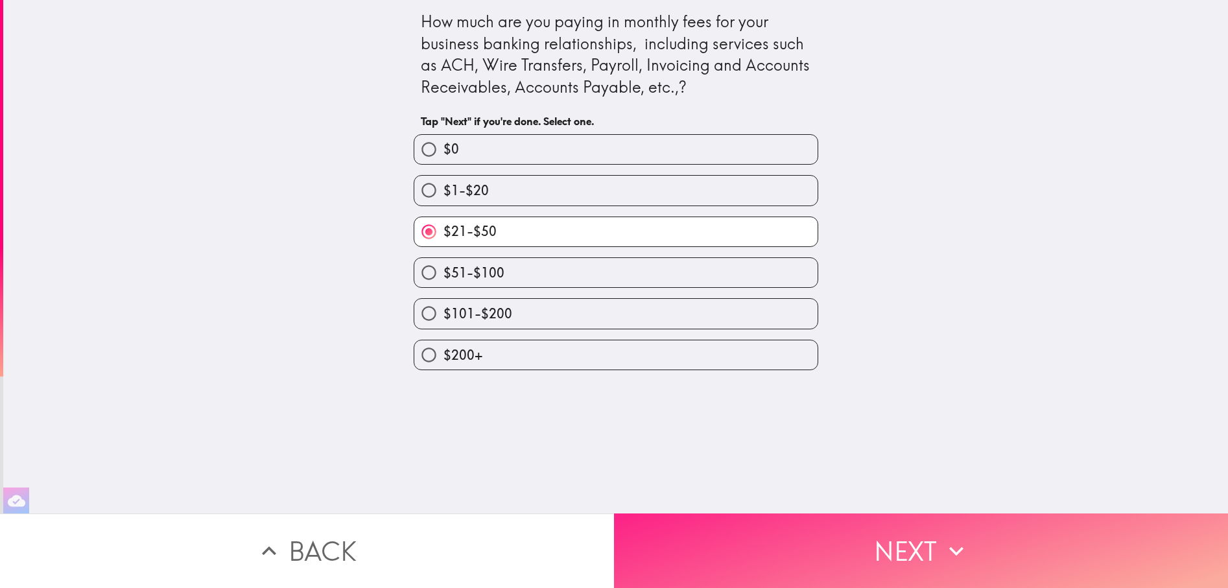
click at [874, 545] on button "Next" at bounding box center [921, 551] width 614 height 75
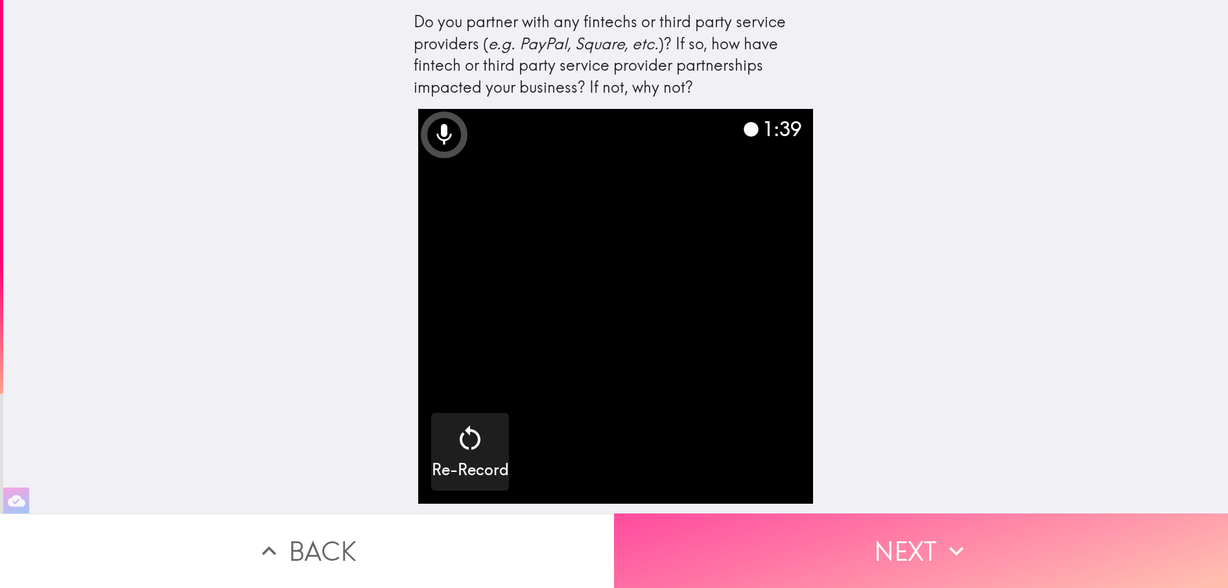
click at [919, 535] on button "Next" at bounding box center [921, 551] width 614 height 75
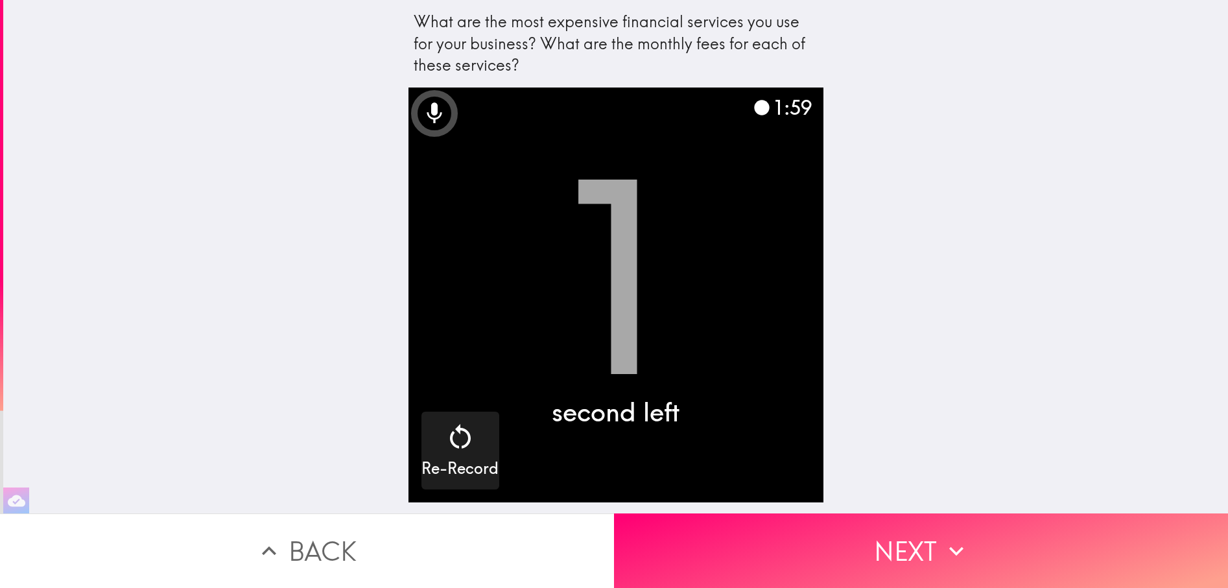
click at [909, 532] on button "Next" at bounding box center [921, 551] width 614 height 75
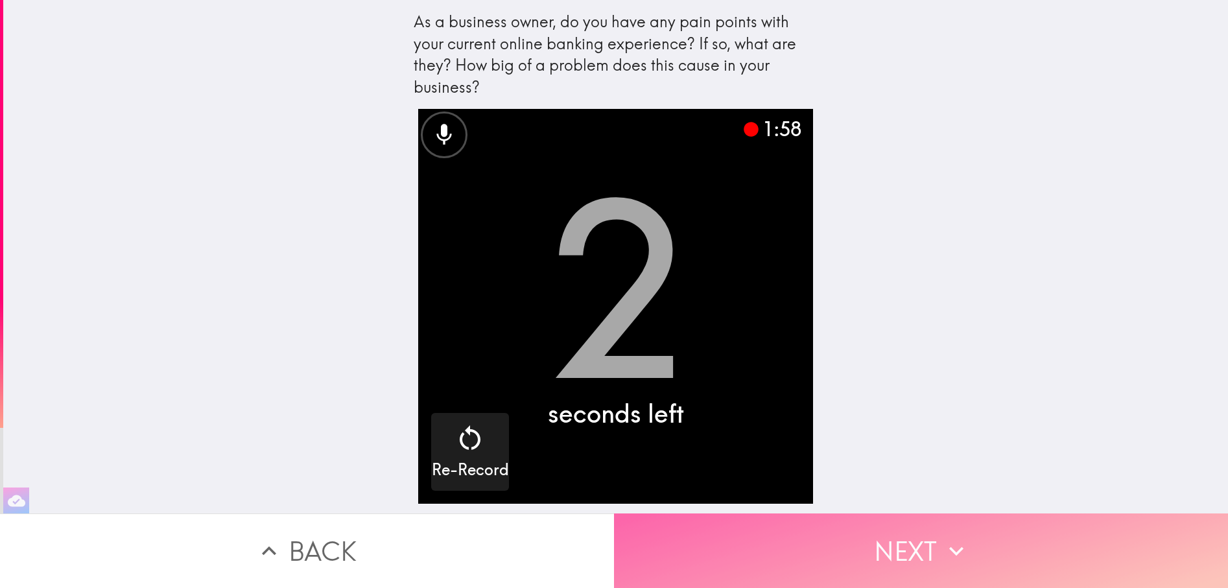
click at [833, 522] on button "Next" at bounding box center [921, 551] width 614 height 75
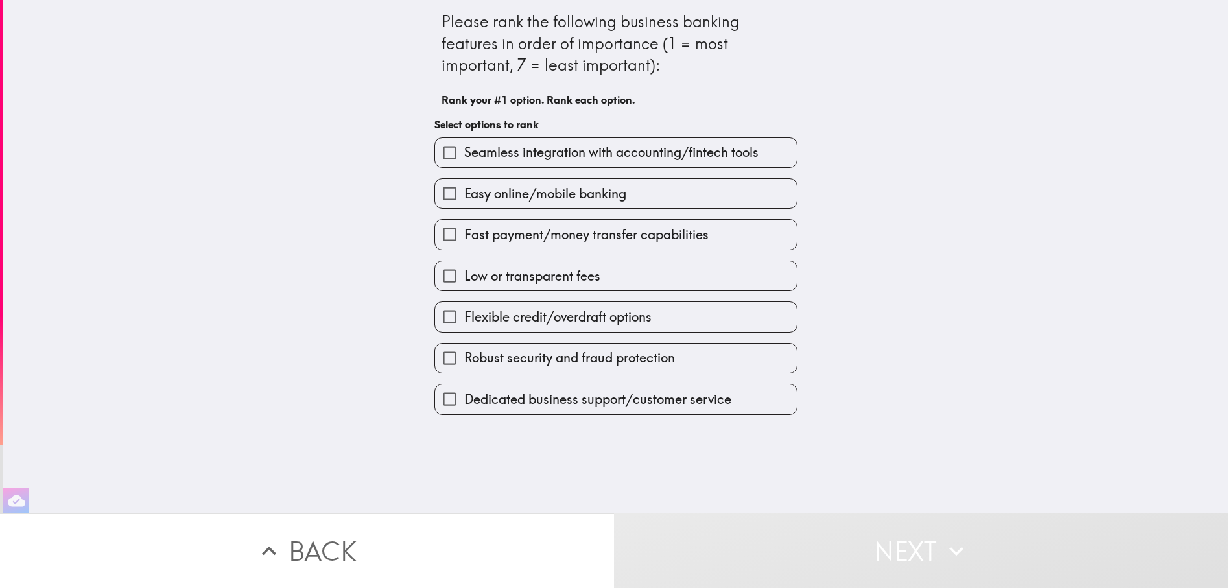
click at [444, 198] on input "Easy online/mobile banking" at bounding box center [449, 193] width 29 height 29
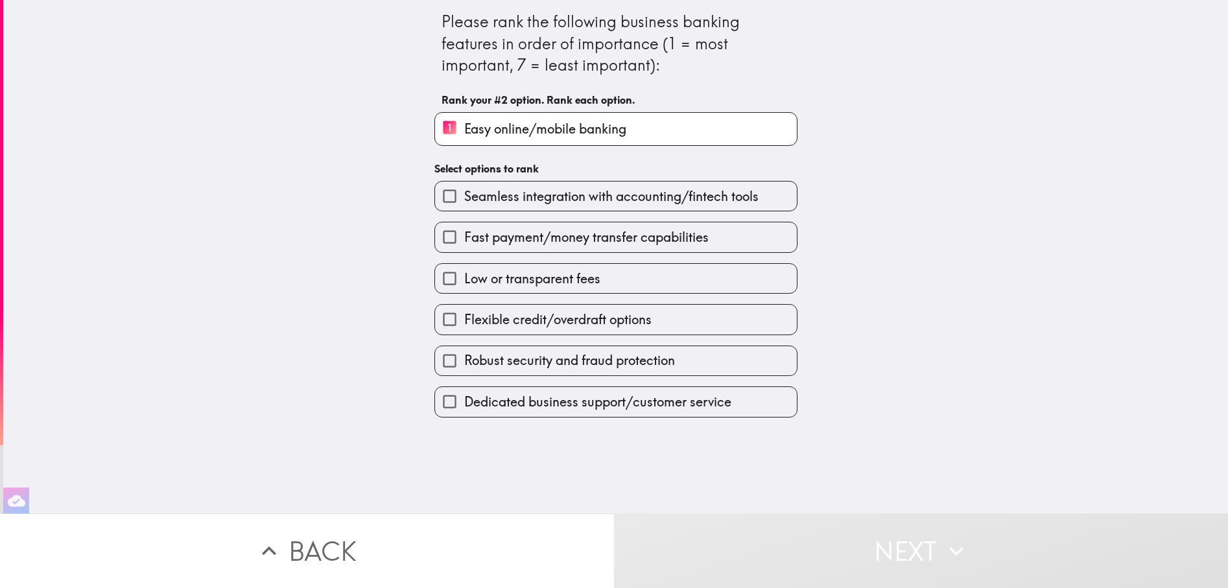
click at [437, 276] on input "Low or transparent fees" at bounding box center [449, 278] width 29 height 29
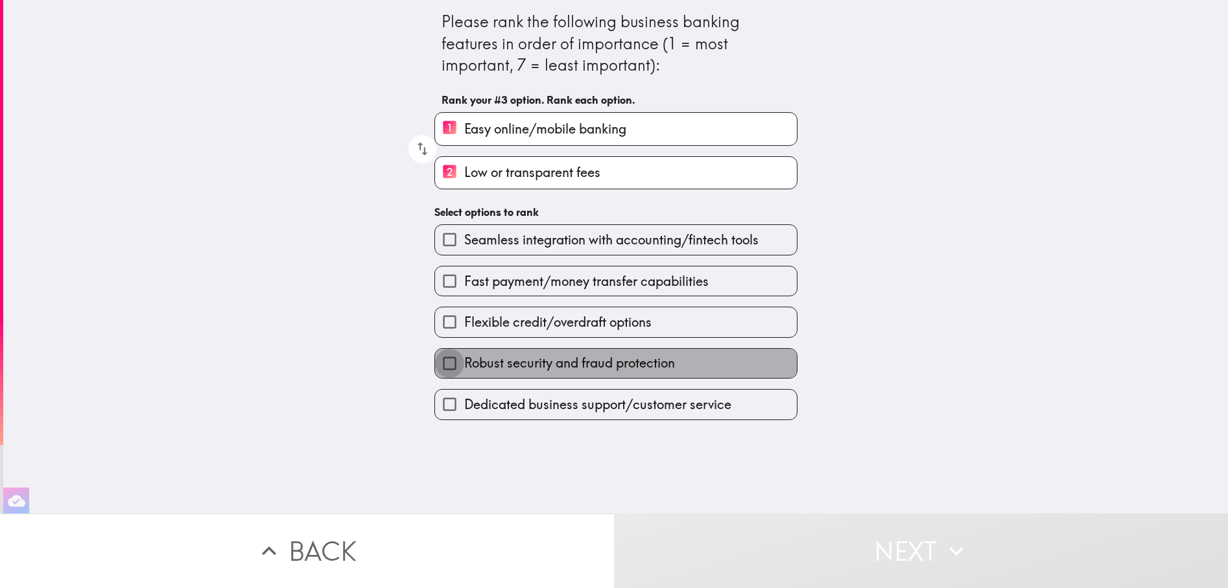
click at [442, 364] on input "Robust security and fraud protection" at bounding box center [449, 363] width 29 height 29
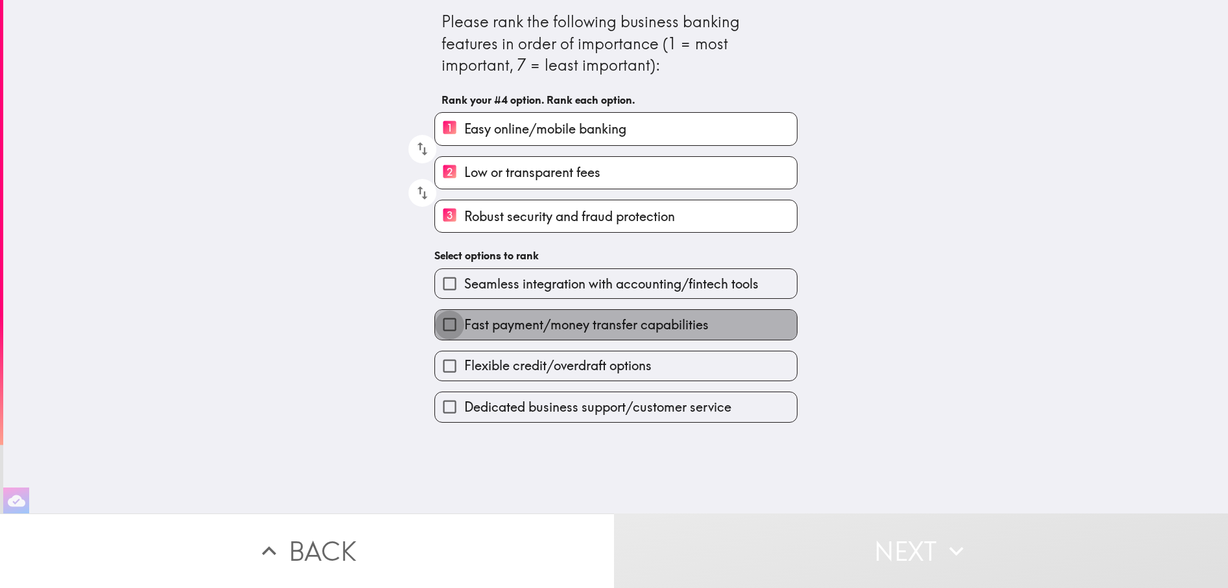
click at [439, 323] on input "Fast payment/money transfer capabilities" at bounding box center [449, 324] width 29 height 29
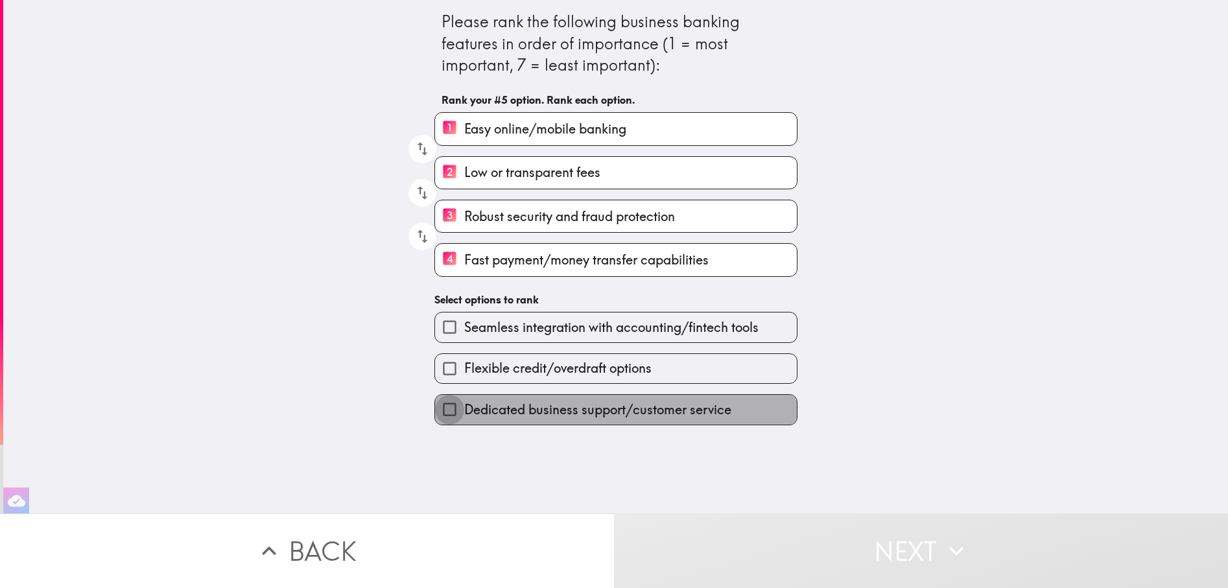
click at [444, 406] on input "Dedicated business support/customer service" at bounding box center [449, 409] width 29 height 29
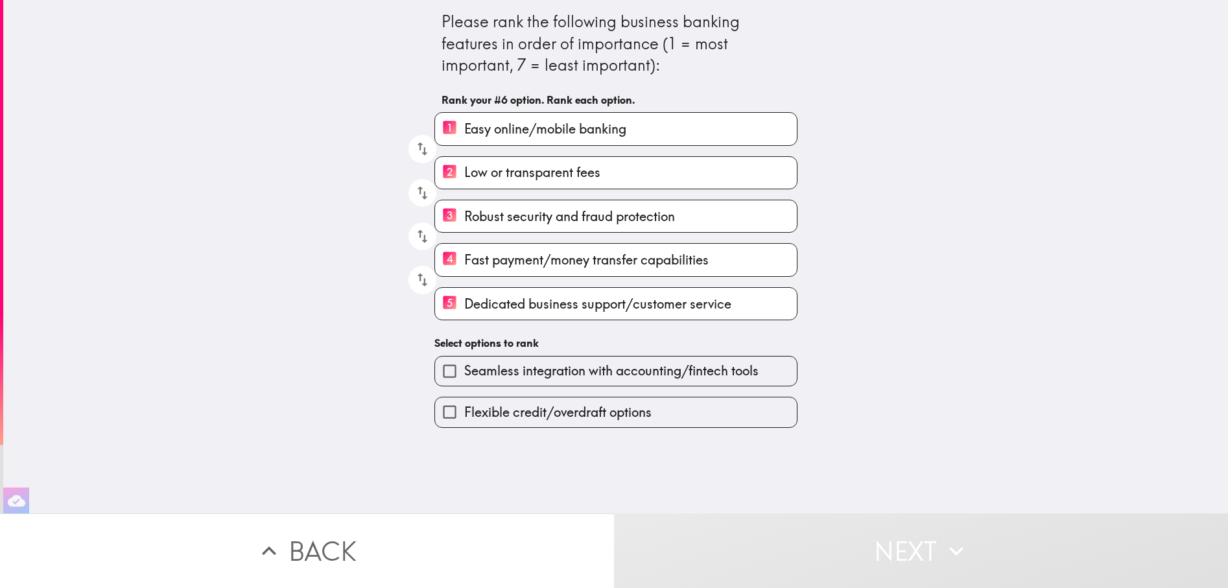
click at [441, 409] on input "Flexible credit/overdraft options" at bounding box center [449, 412] width 29 height 29
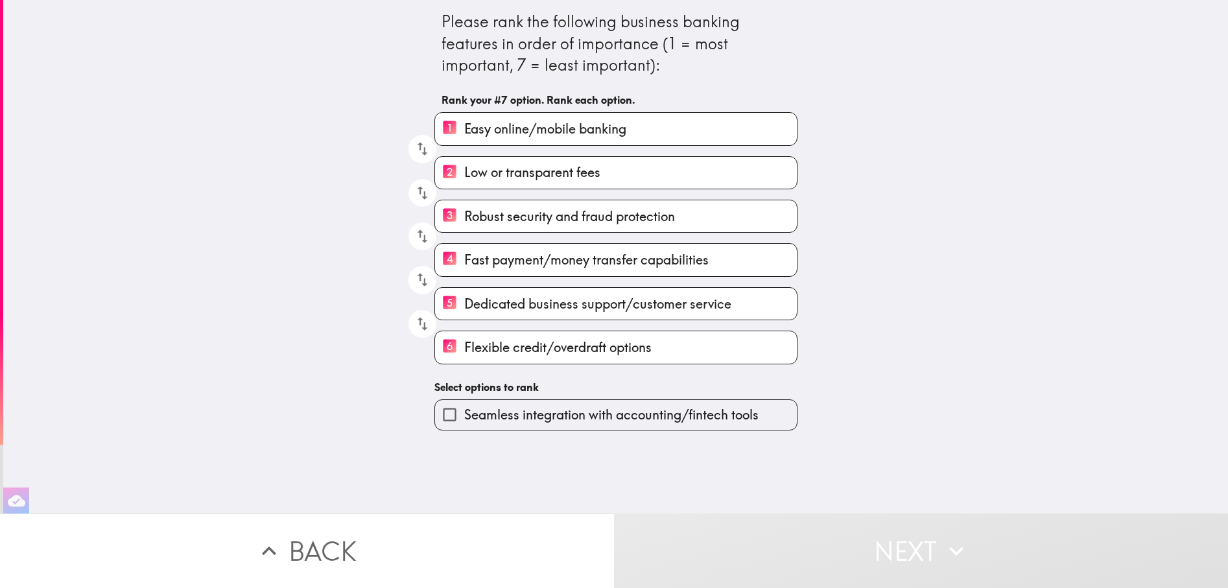
click at [443, 412] on input "Seamless integration with accounting/fintech tools" at bounding box center [449, 414] width 29 height 29
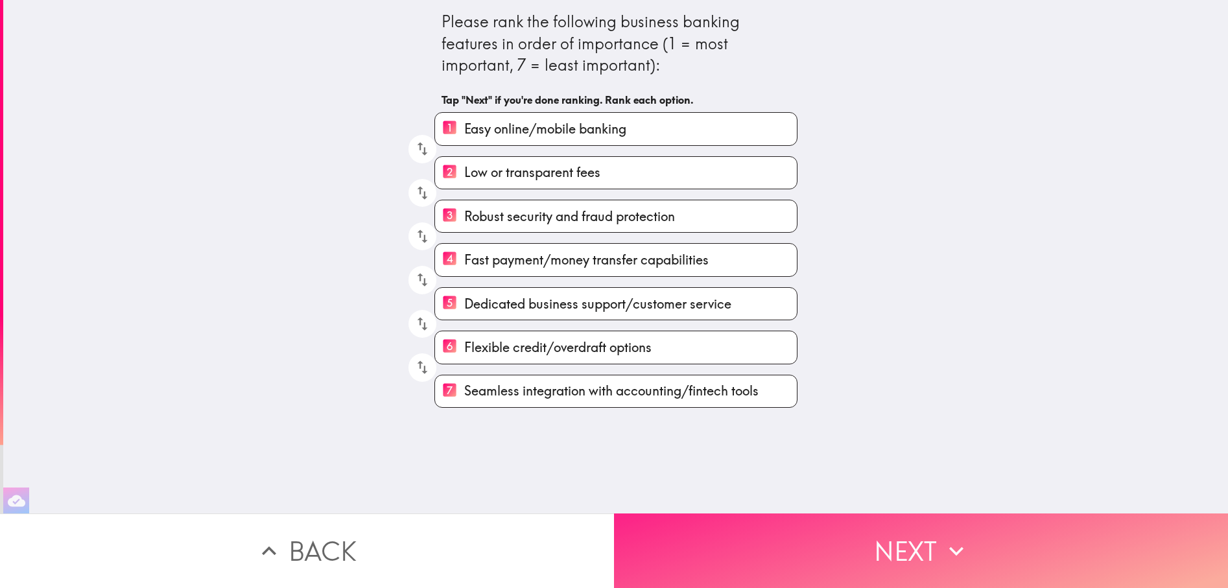
click at [946, 545] on icon "button" at bounding box center [956, 551] width 29 height 29
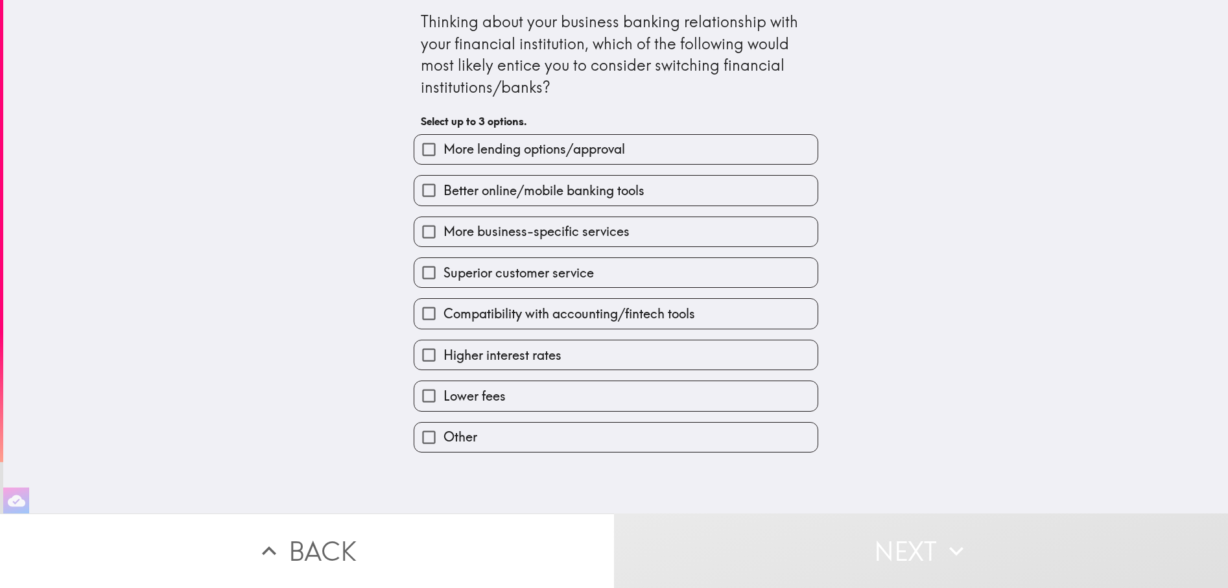
click at [416, 273] on input "Superior customer service" at bounding box center [428, 272] width 29 height 29
checkbox input "true"
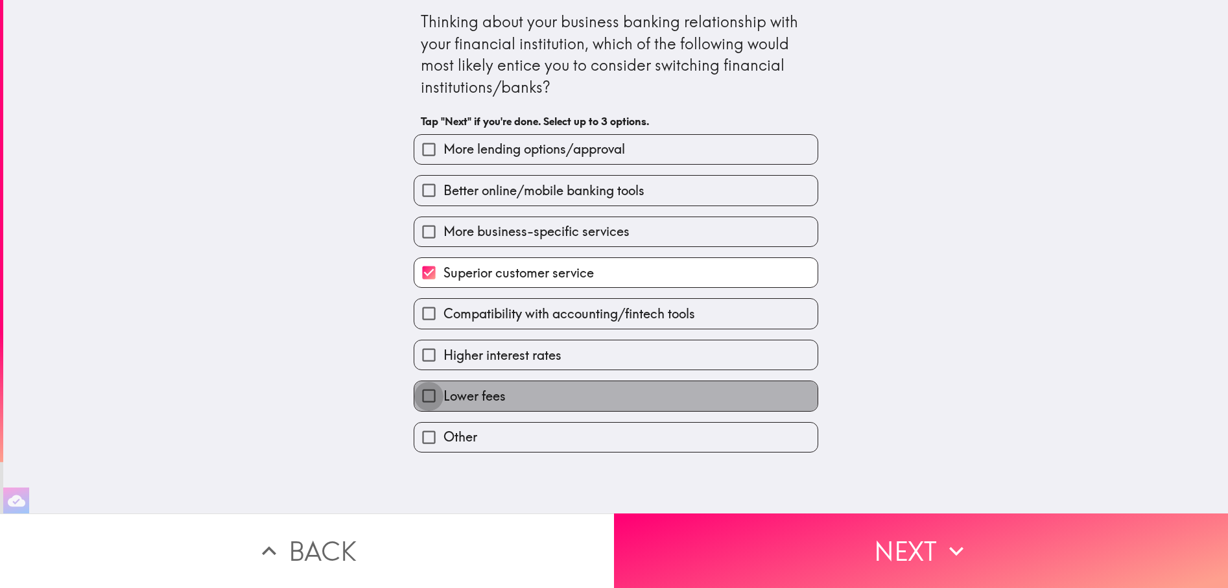
click at [415, 393] on input "Lower fees" at bounding box center [428, 395] width 29 height 29
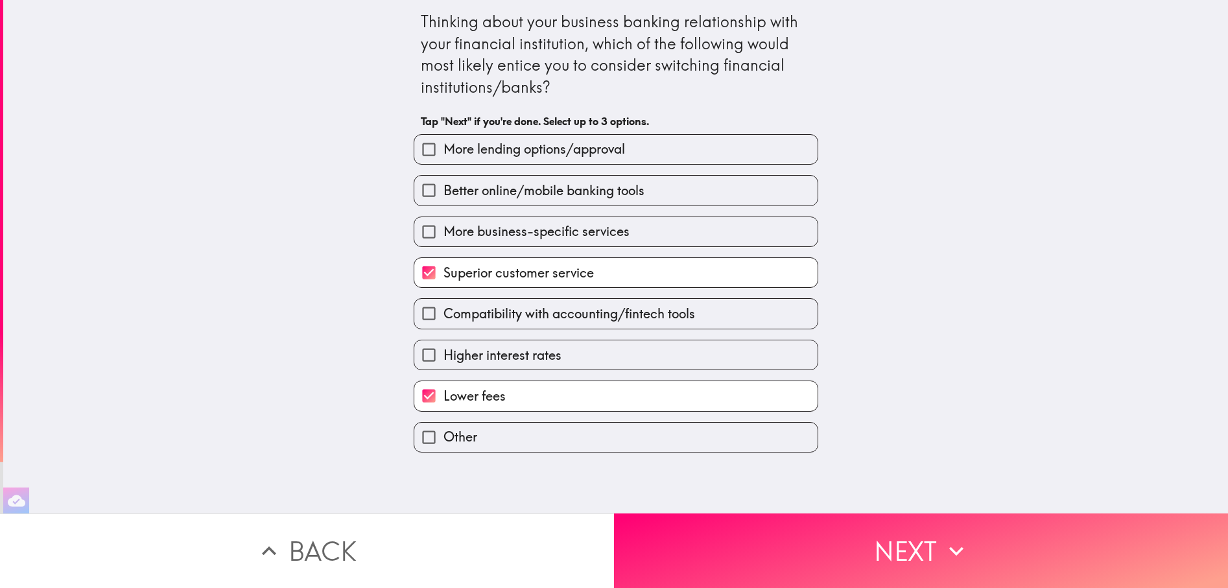
click at [418, 400] on input "Lower fees" at bounding box center [428, 395] width 29 height 29
checkbox input "false"
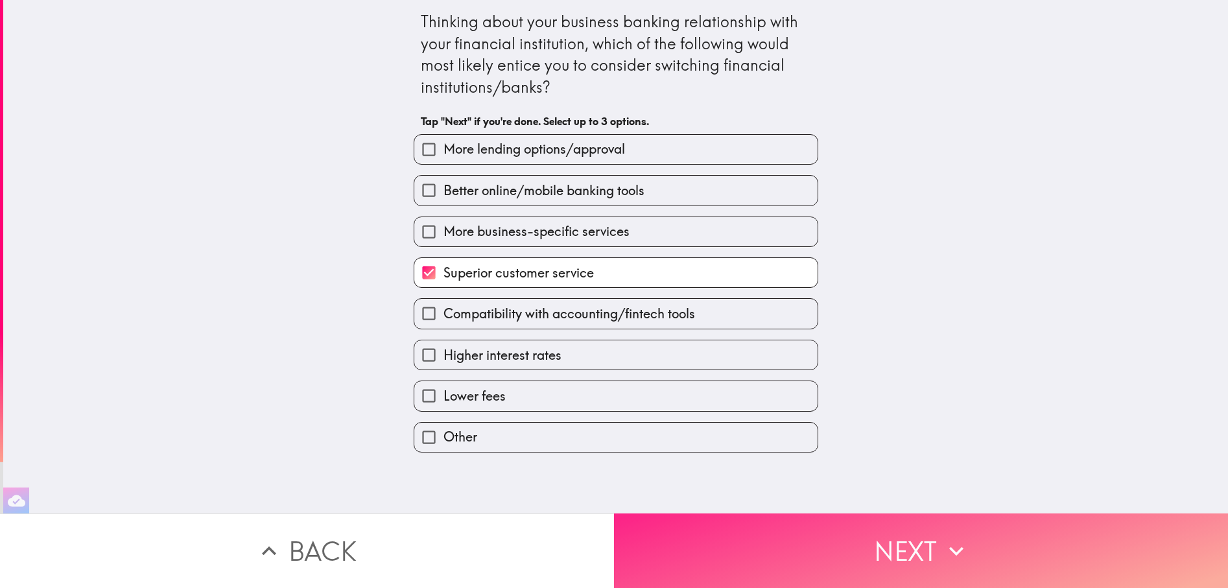
click at [848, 555] on button "Next" at bounding box center [921, 551] width 614 height 75
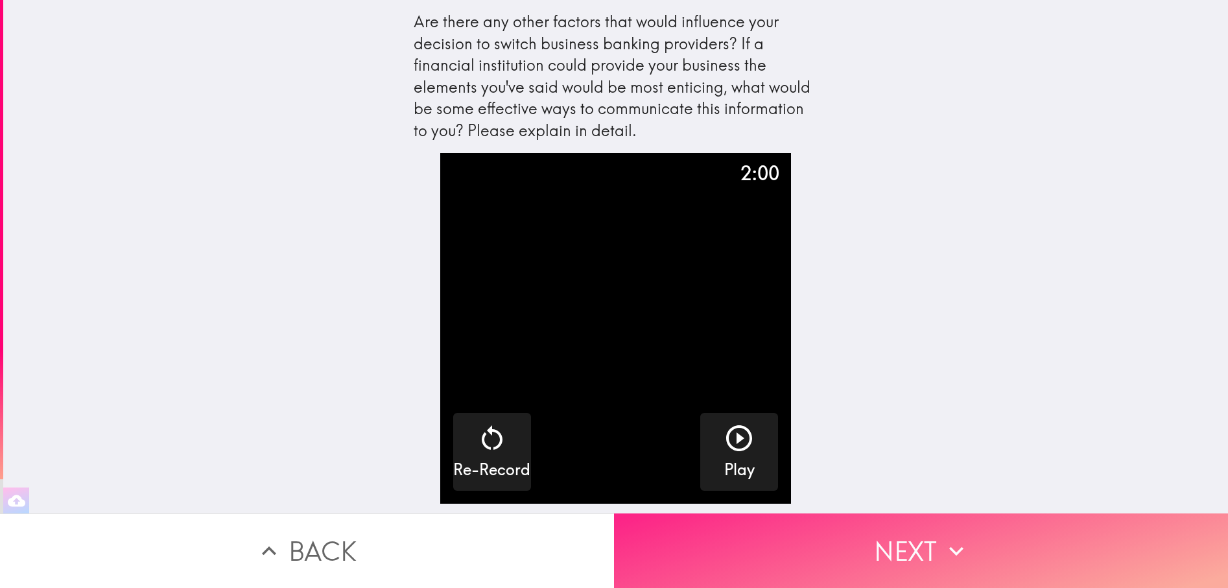
click at [942, 554] on icon "button" at bounding box center [956, 551] width 29 height 29
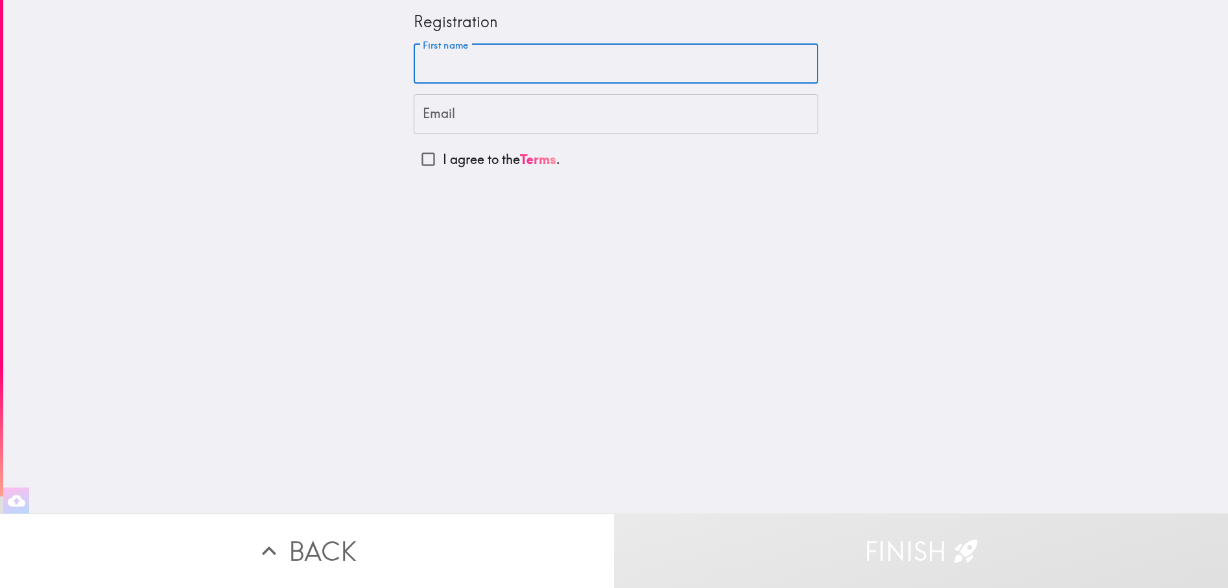
click at [447, 66] on input "First name" at bounding box center [616, 64] width 405 height 40
type input "[PERSON_NAME]"
type input "[EMAIL_ADDRESS][DOMAIN_NAME]"
click at [418, 154] on input "I agree to the Terms ." at bounding box center [428, 159] width 29 height 29
checkbox input "true"
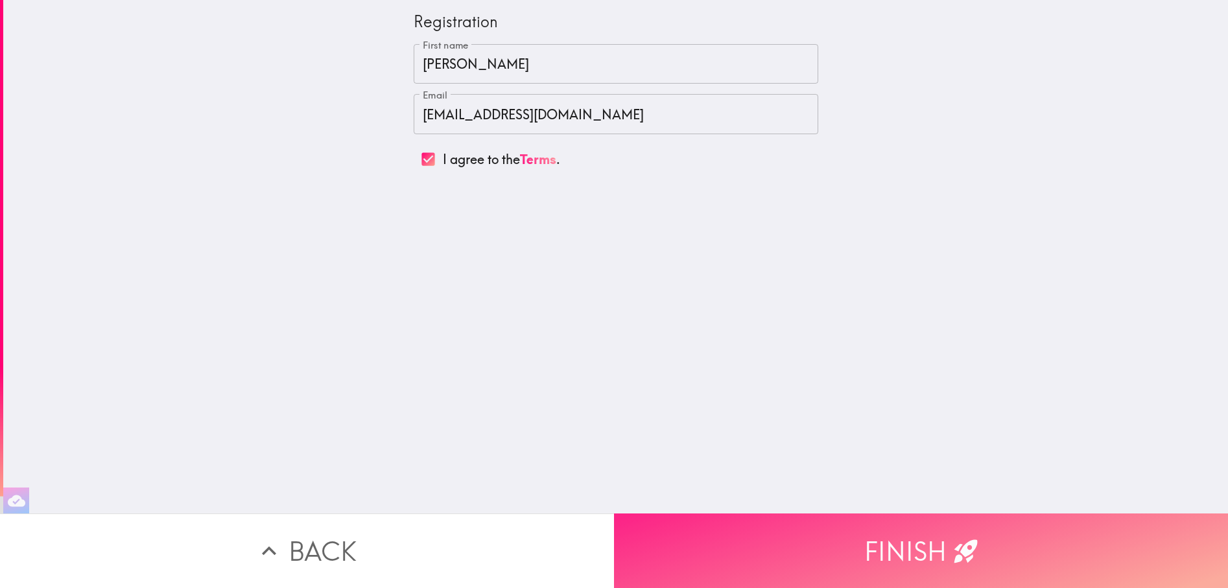
click at [872, 550] on button "Finish" at bounding box center [921, 551] width 614 height 75
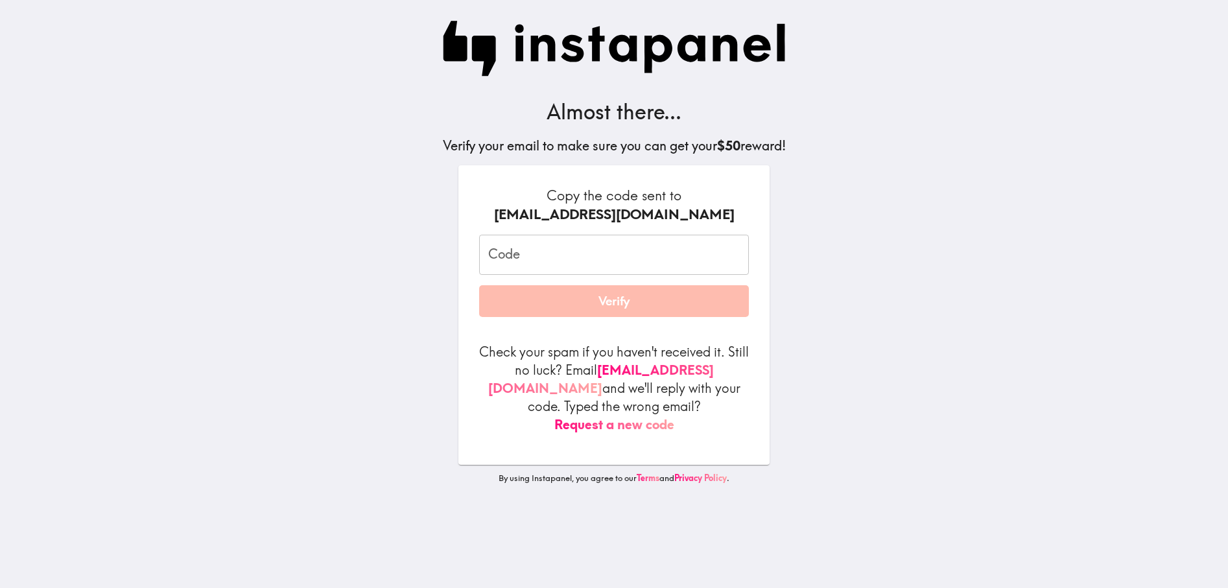
click at [499, 262] on input "Code" at bounding box center [614, 255] width 270 height 40
paste input "fbf_LA6_qKf"
type input "fbf_LA6_qKf"
click at [614, 308] on button "Verify" at bounding box center [614, 301] width 270 height 32
